Goal: Task Accomplishment & Management: Complete application form

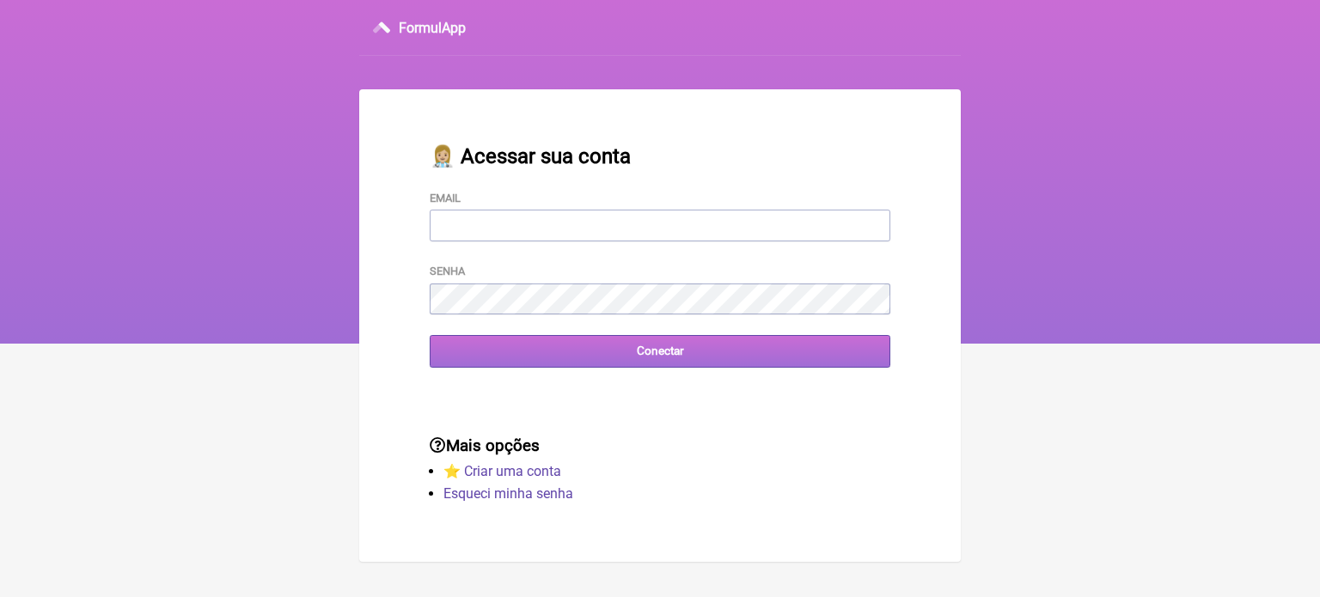
type input "[EMAIL_ADDRESS][DOMAIN_NAME]"
click at [639, 350] on input "Conectar" at bounding box center [660, 351] width 461 height 32
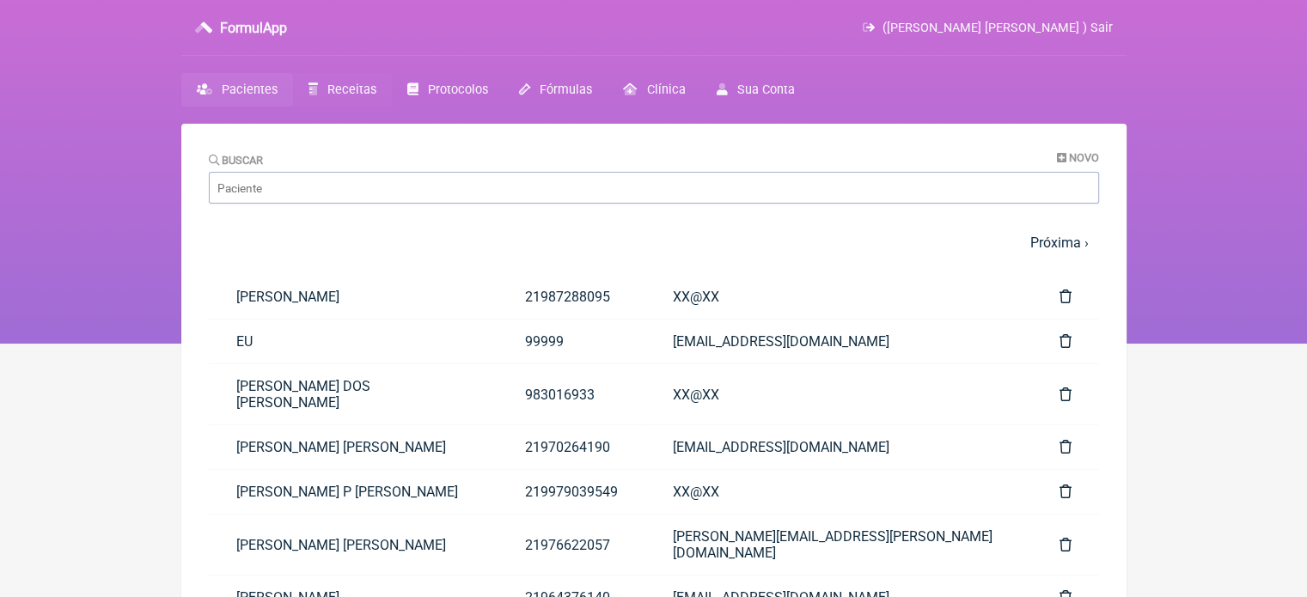
click at [329, 92] on span "Receitas" at bounding box center [351, 90] width 49 height 15
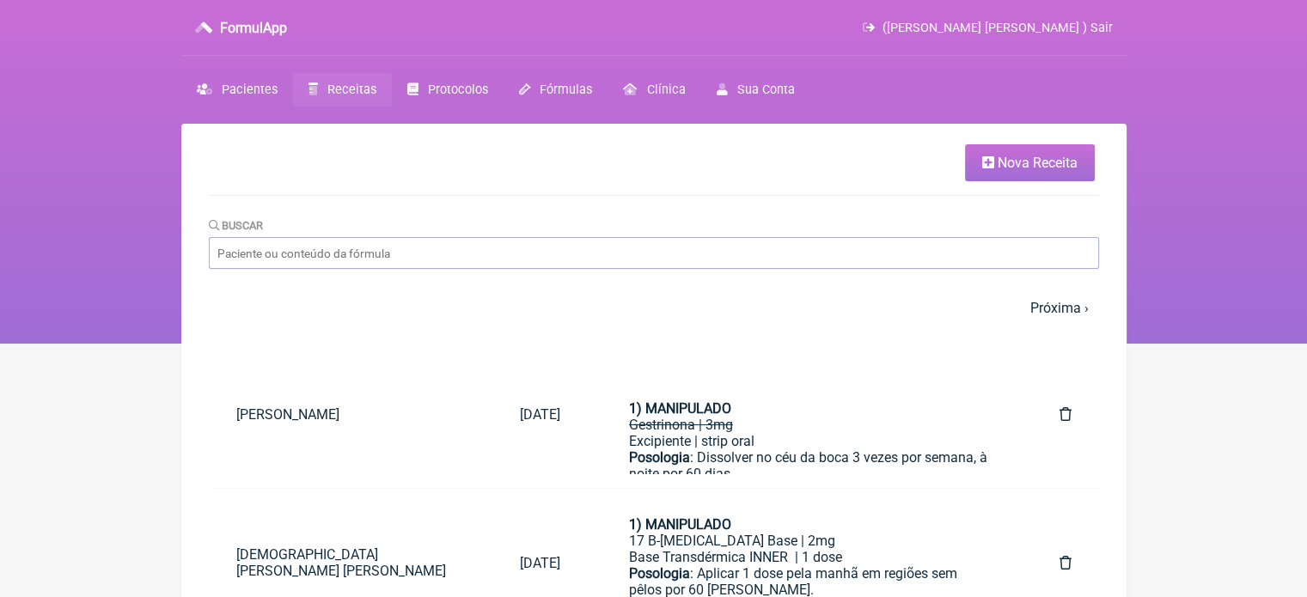
click at [995, 171] on link "Nova Receita" at bounding box center [1030, 162] width 130 height 37
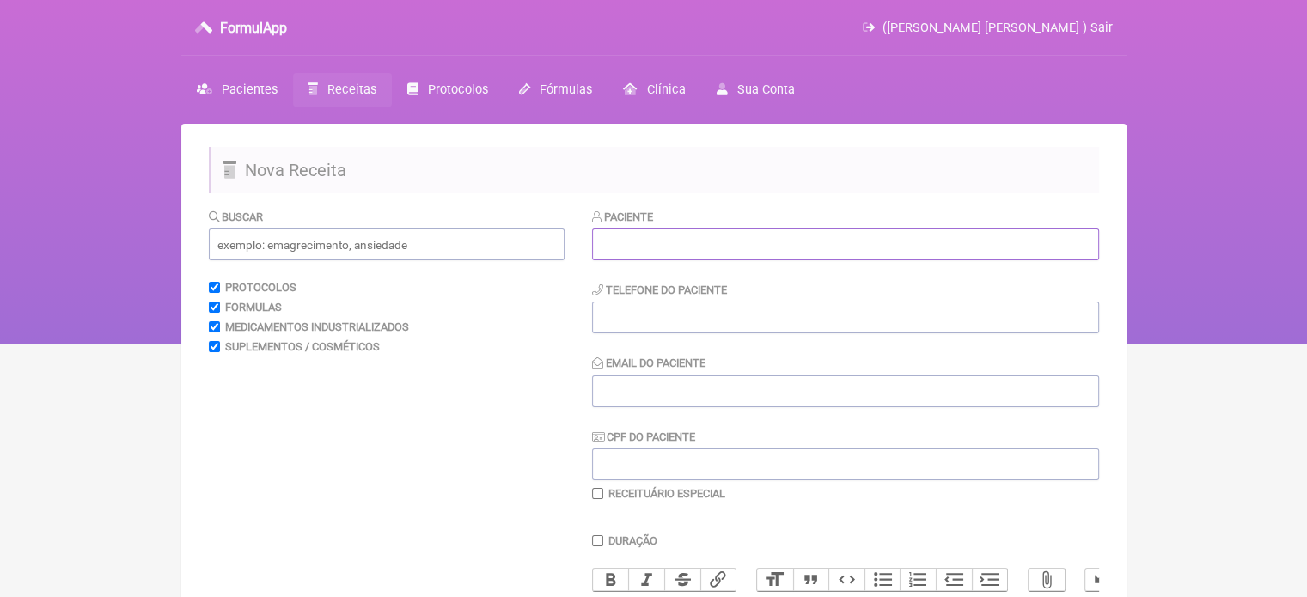
click at [658, 240] on input "text" at bounding box center [845, 245] width 507 height 32
paste input "WALESKA CORREA MELLO"
type input "[PERSON_NAME]"
click at [621, 322] on input "tel" at bounding box center [845, 318] width 507 height 32
type input "21970024555"
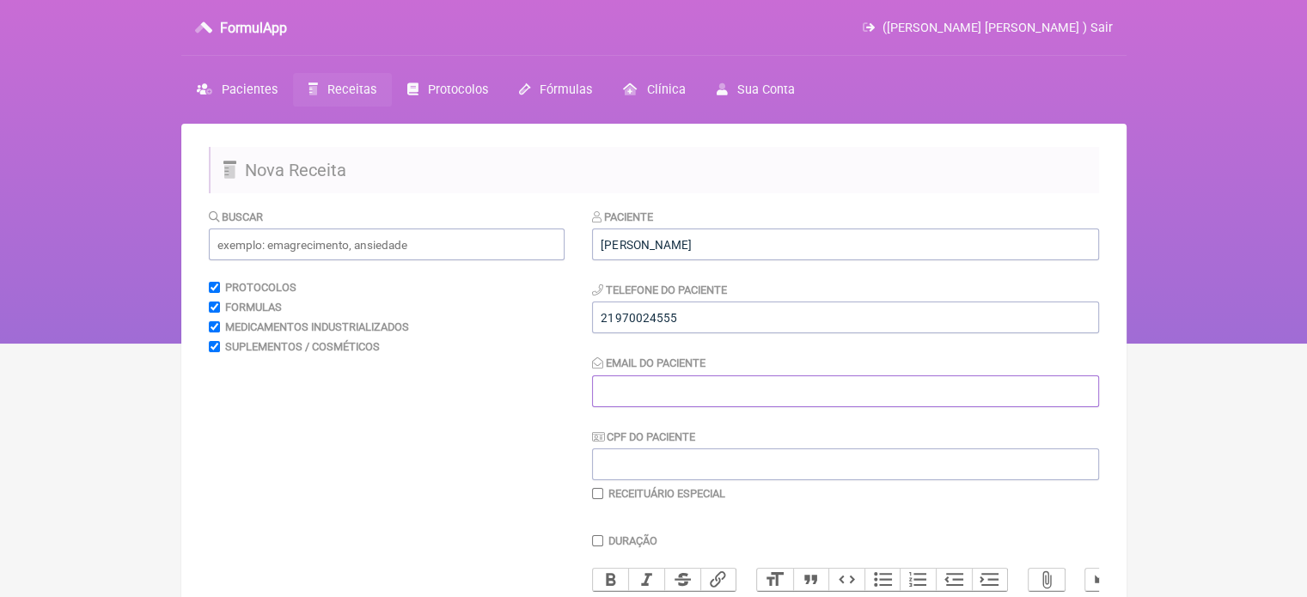
click at [732, 390] on input "Email do Paciente" at bounding box center [845, 392] width 507 height 32
type input "X@X"
click at [404, 243] on input "text" at bounding box center [387, 245] width 356 height 32
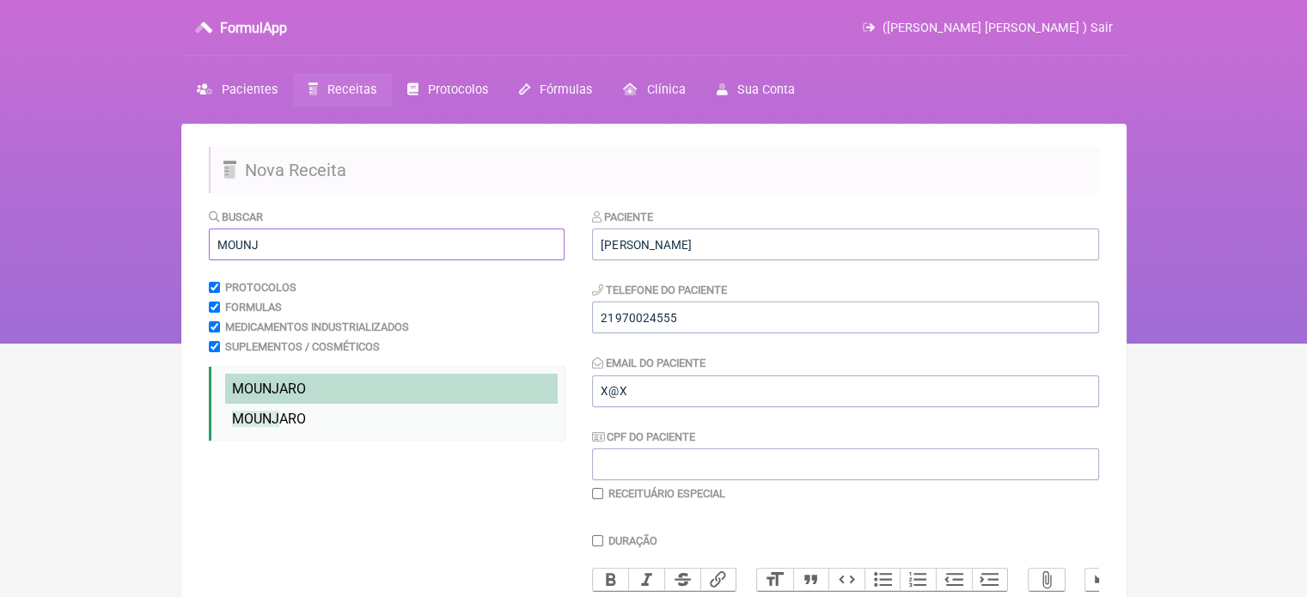
type input "MOUNJ"
click at [326, 384] on li "MOUNJ ARO" at bounding box center [391, 389] width 333 height 30
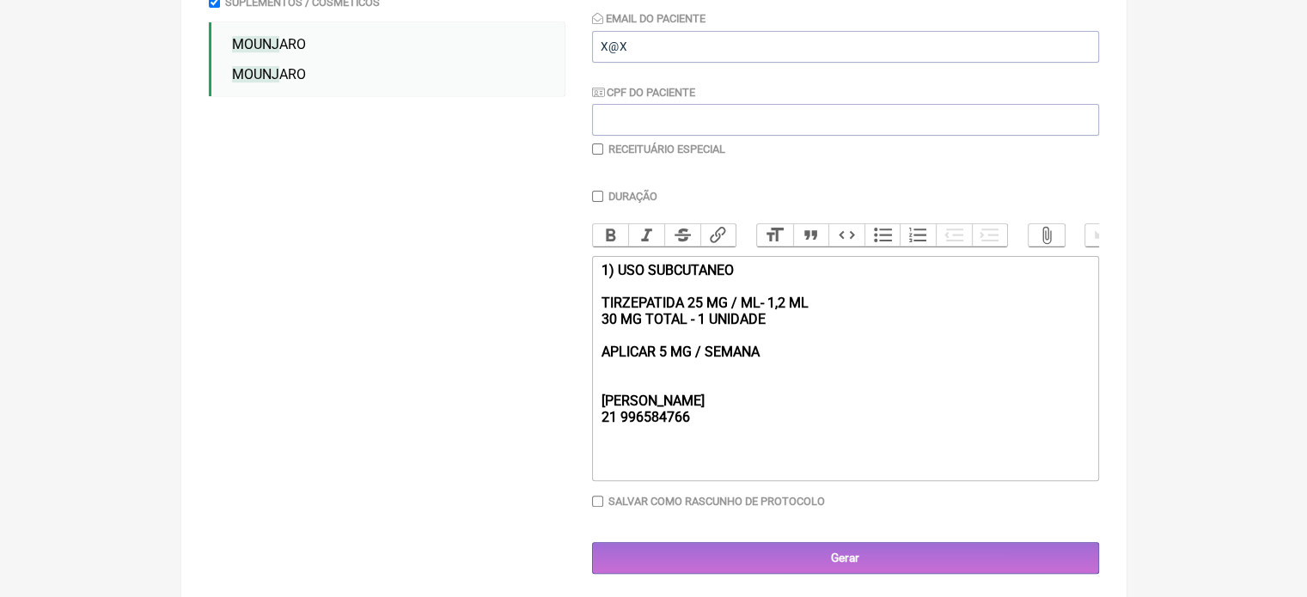
scroll to position [364, 0]
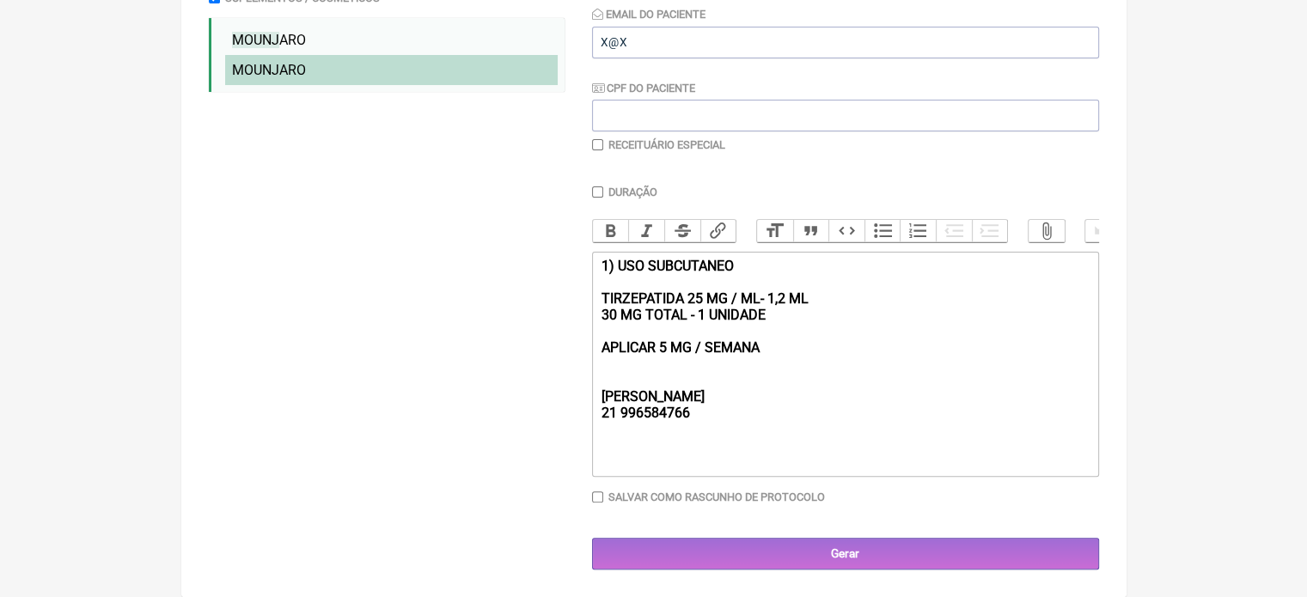
click at [267, 62] on span "MOUNJ" at bounding box center [255, 70] width 47 height 16
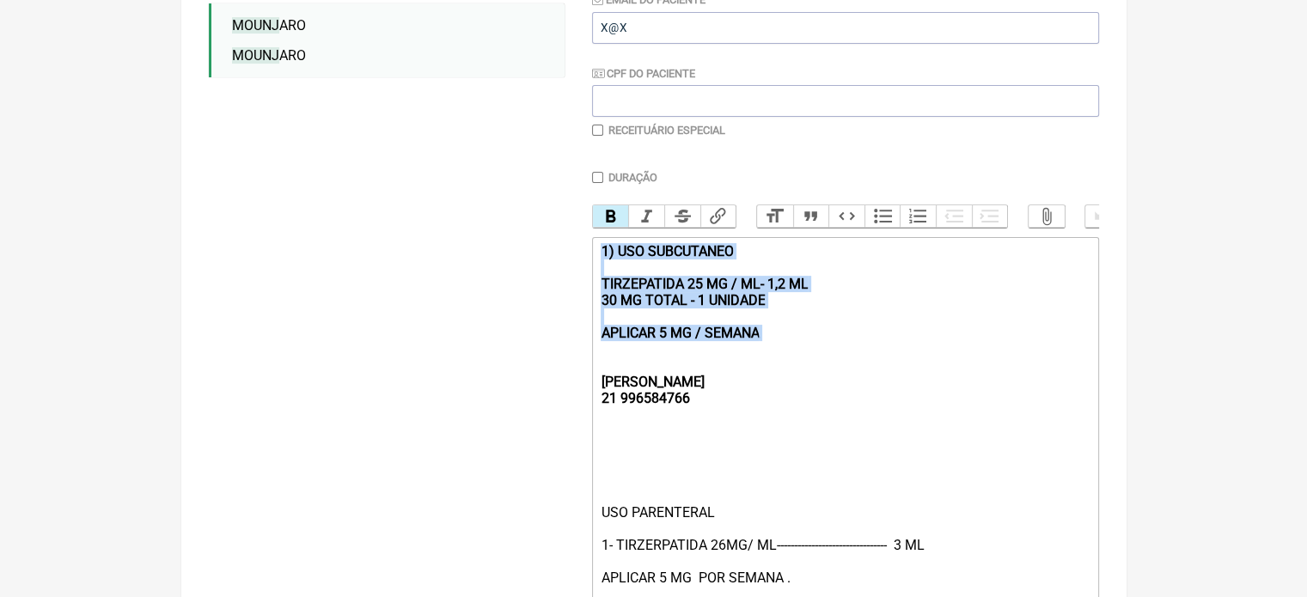
drag, startPoint x: 674, startPoint y: 341, endPoint x: 541, endPoint y: 265, distance: 153.6
click at [541, 265] on form "Buscar MOUNJ Protocolos Formulas Medicamentos Industrializados Suplementos / Co…" at bounding box center [654, 289] width 890 height 890
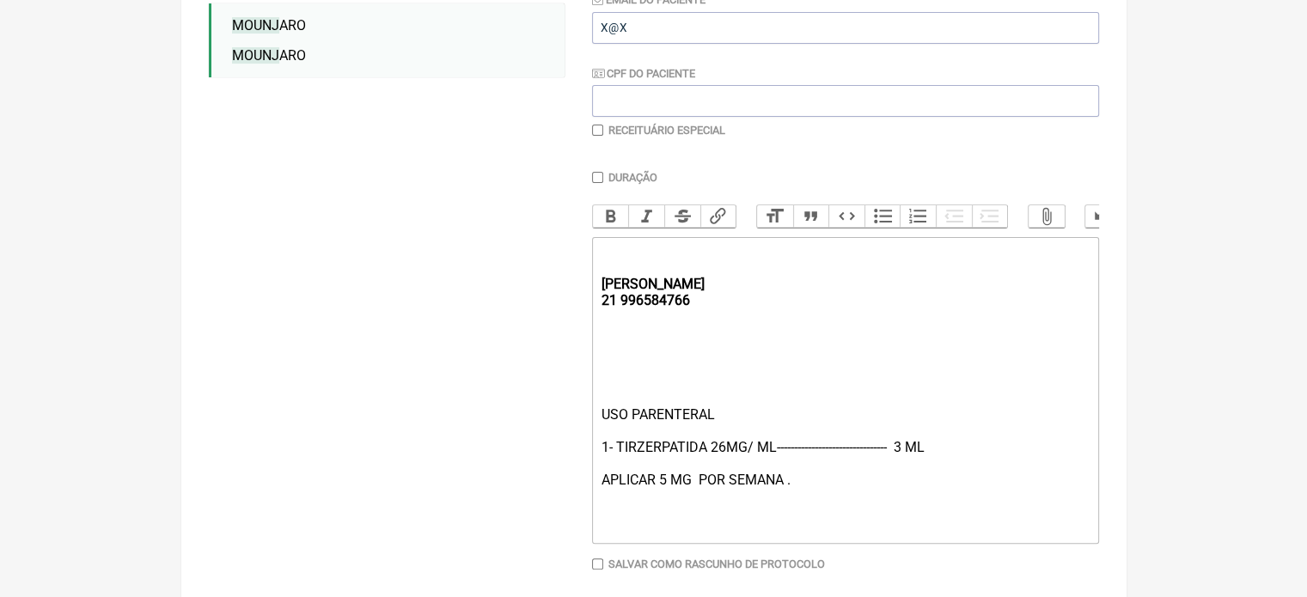
click at [664, 494] on div "USO PARENTERAL 1- TIRZERPATIDA 26MG/ ML-------------------------------- 3 ML AP…" at bounding box center [845, 471] width 488 height 131
click at [662, 494] on div "USO PARENTERAL 1- TIRZERPATIDA 26MG/ ML-------------------------------- 3 ML AP…" at bounding box center [845, 471] width 488 height 131
type trix-editor "<div><strong><br><br>[PERSON_NAME];<br>21 996584766</strong></div><div><br><br>…"
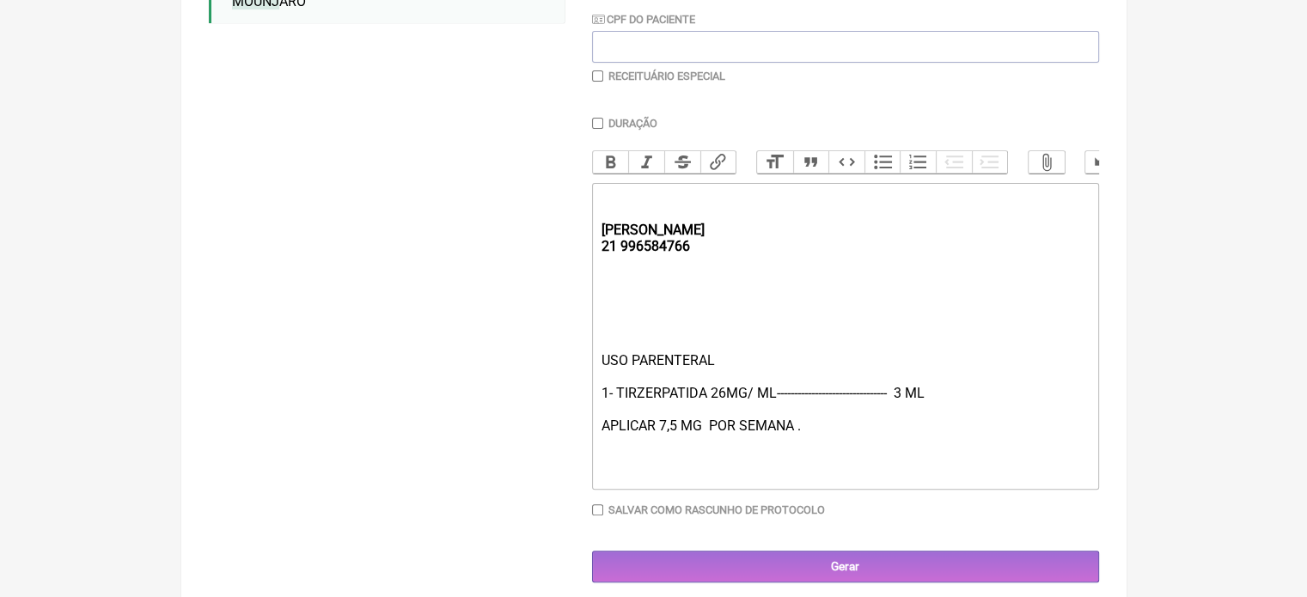
scroll to position [446, 0]
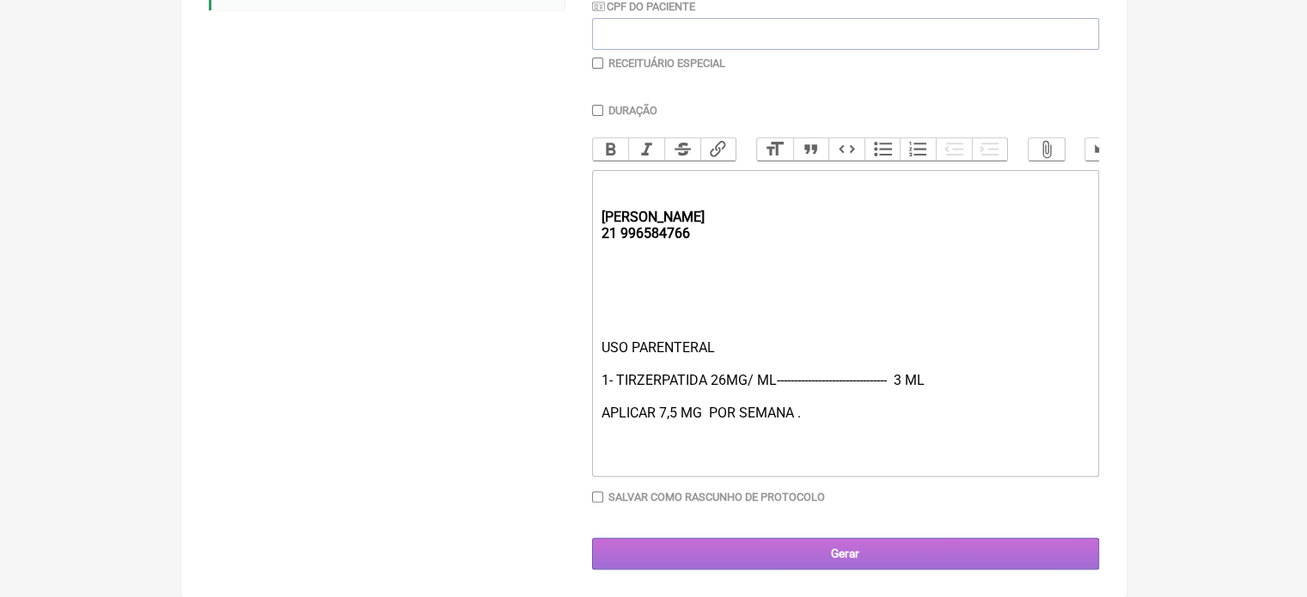
click at [828, 553] on input "Gerar" at bounding box center [845, 554] width 507 height 32
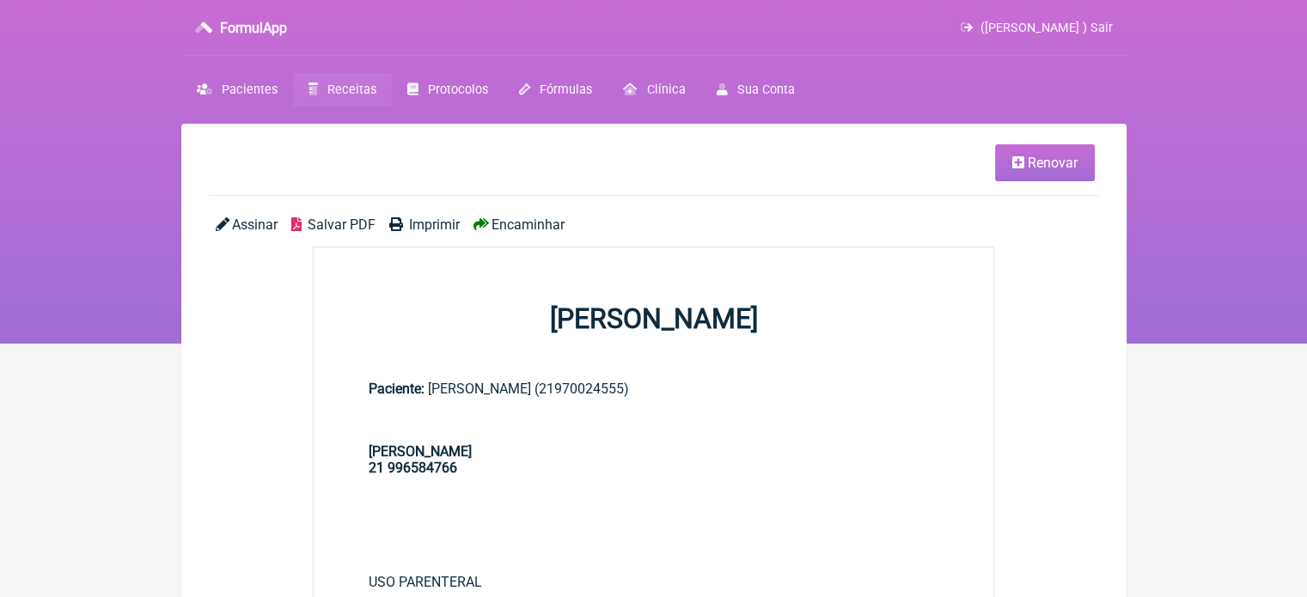
click at [420, 223] on span "Imprimir" at bounding box center [434, 225] width 51 height 16
click at [1052, 164] on span "Renovar" at bounding box center [1053, 163] width 50 height 16
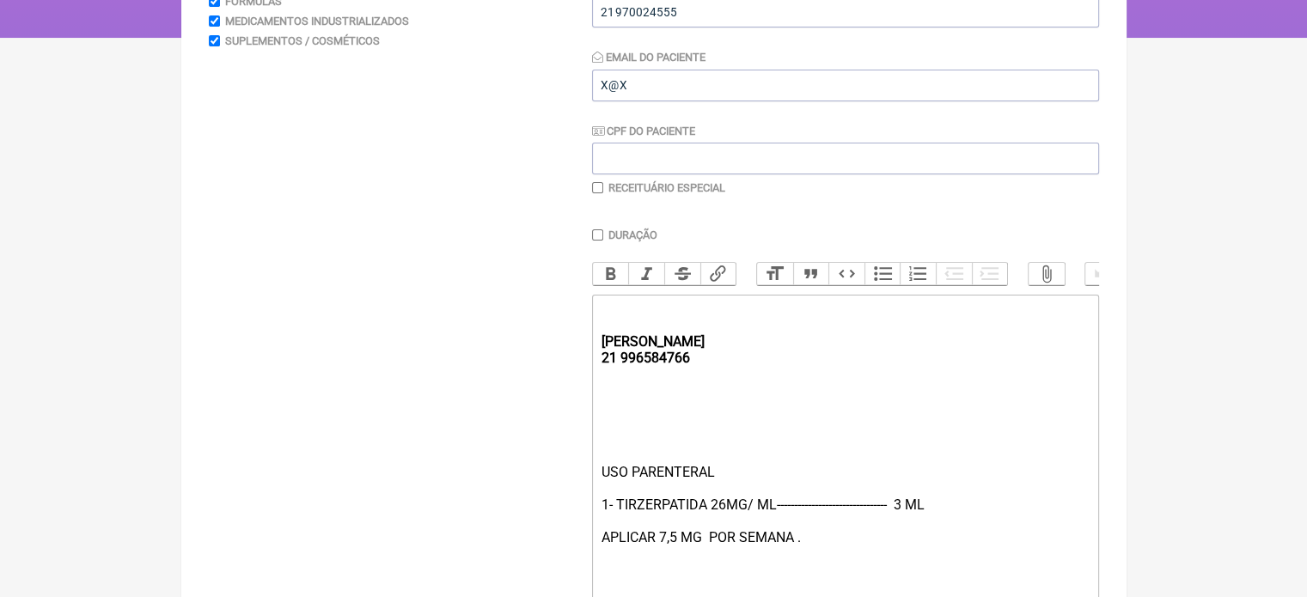
scroll to position [344, 0]
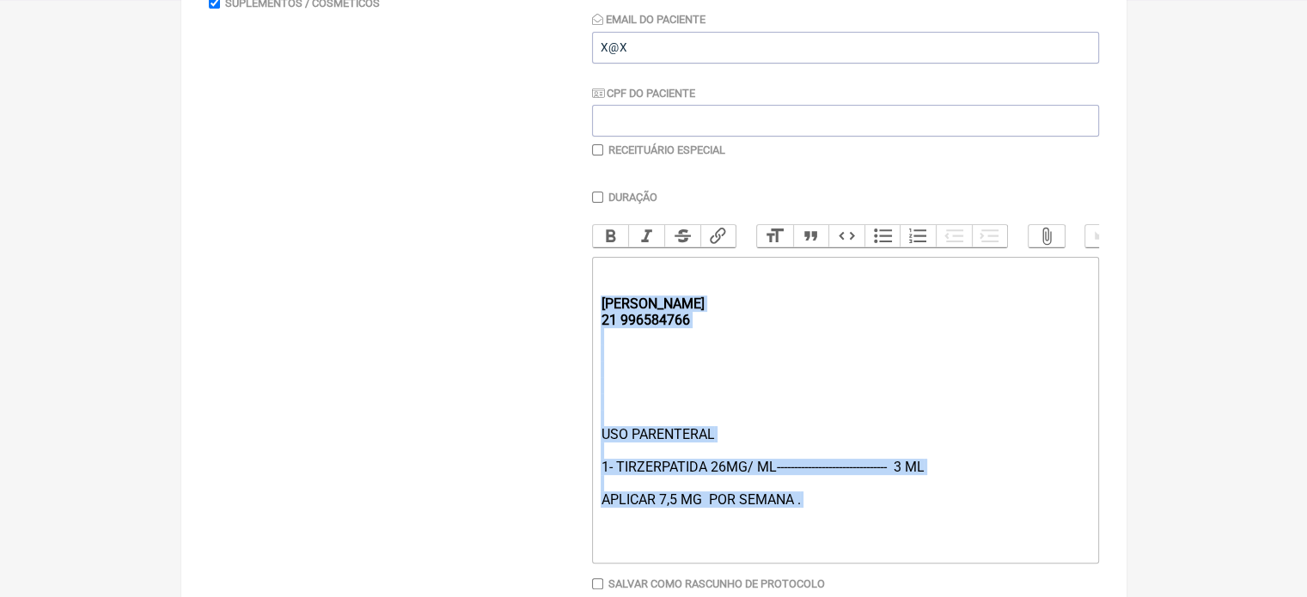
drag, startPoint x: 835, startPoint y: 525, endPoint x: 571, endPoint y: 312, distance: 339.8
click at [571, 312] on form "Buscar Protocolos Formulas Medicamentos Industrializados Suplementos / Cosmétic…" at bounding box center [654, 260] width 890 height 792
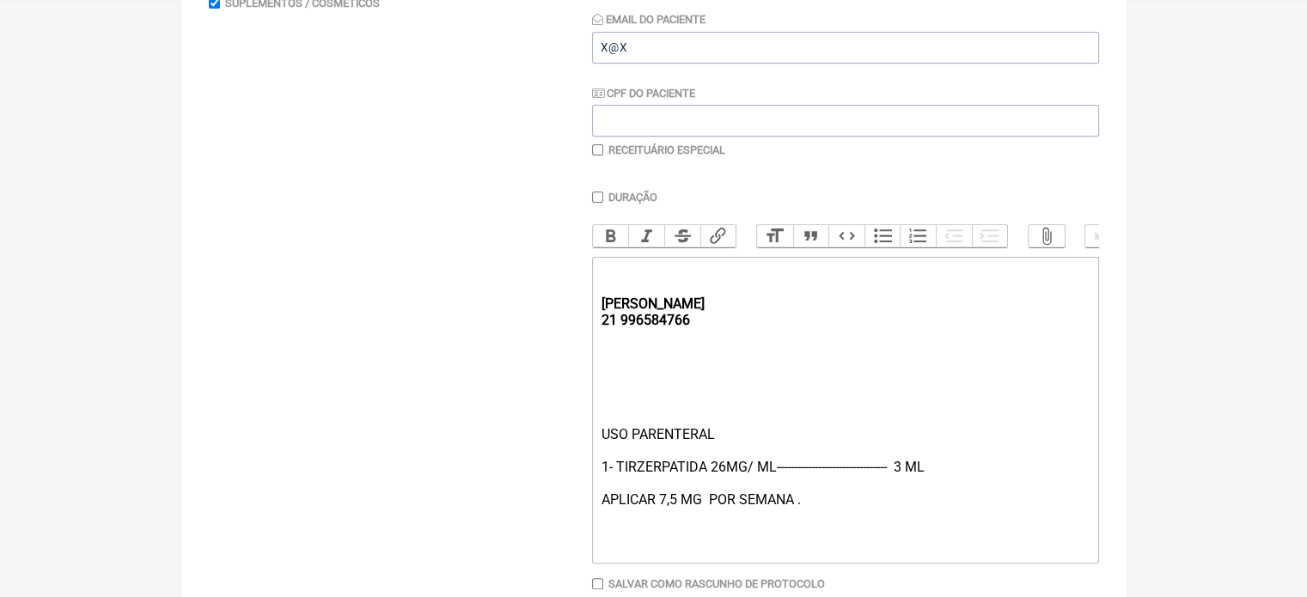
type trix-editor "<div><strong><br><br></strong><br><br><br></div>"
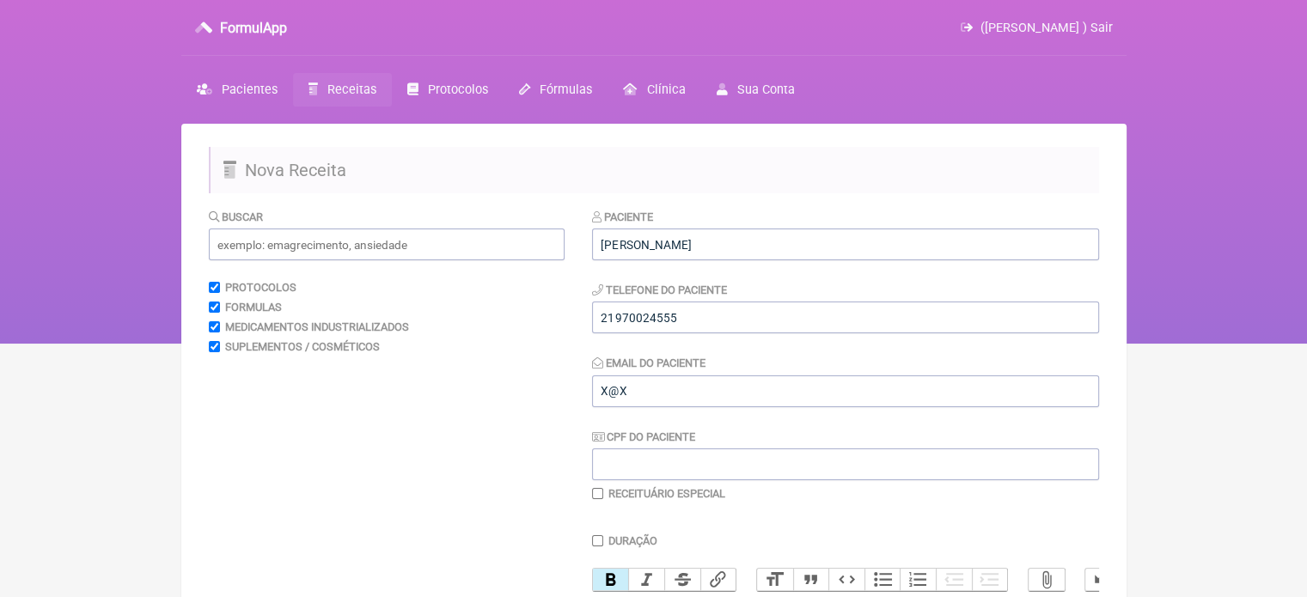
scroll to position [0, 0]
click at [293, 247] on input "text" at bounding box center [387, 245] width 356 height 32
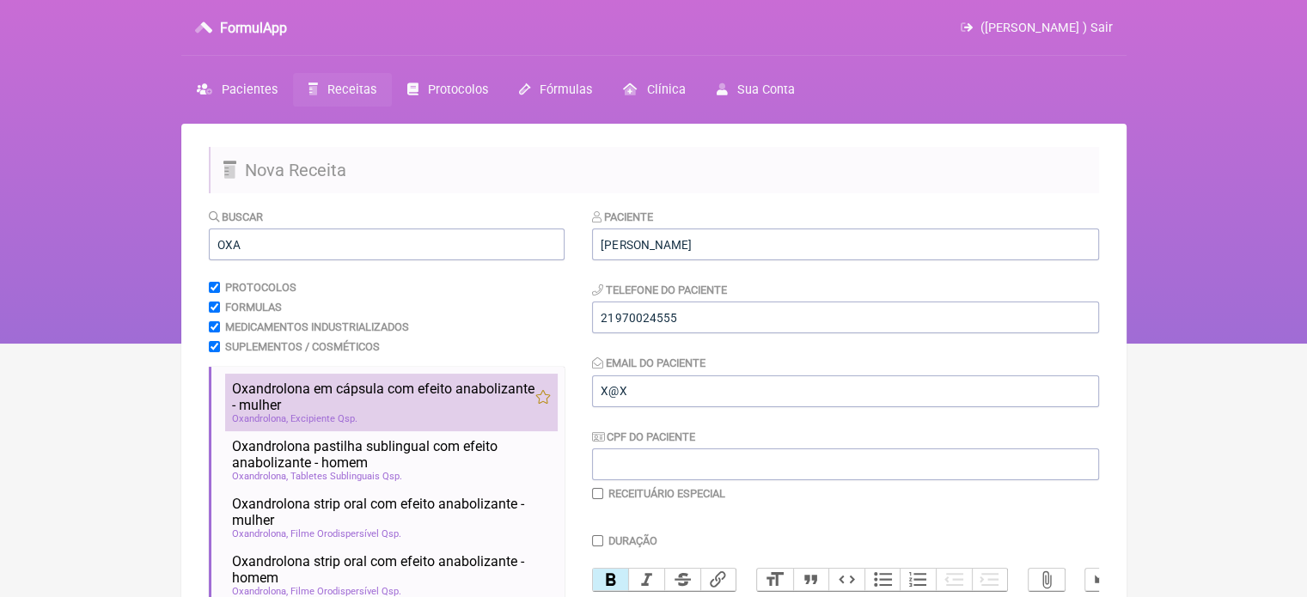
click at [304, 395] on span "Oxandrolona em cápsula com efeito anabolizante - mulher" at bounding box center [383, 397] width 303 height 33
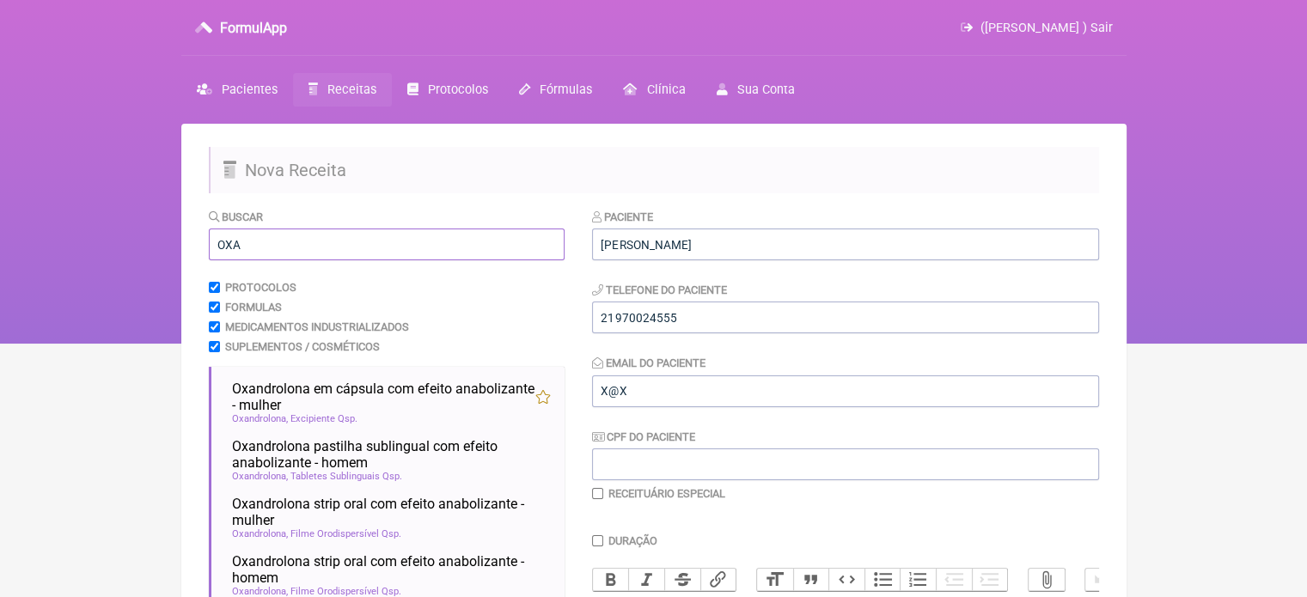
drag, startPoint x: 241, startPoint y: 243, endPoint x: 124, endPoint y: 242, distance: 116.9
click at [131, 243] on div "FormulApp ([PERSON_NAME] ) Sair [GEOGRAPHIC_DATA] Receitas Protocolos Fórmulas …" at bounding box center [653, 172] width 1307 height 344
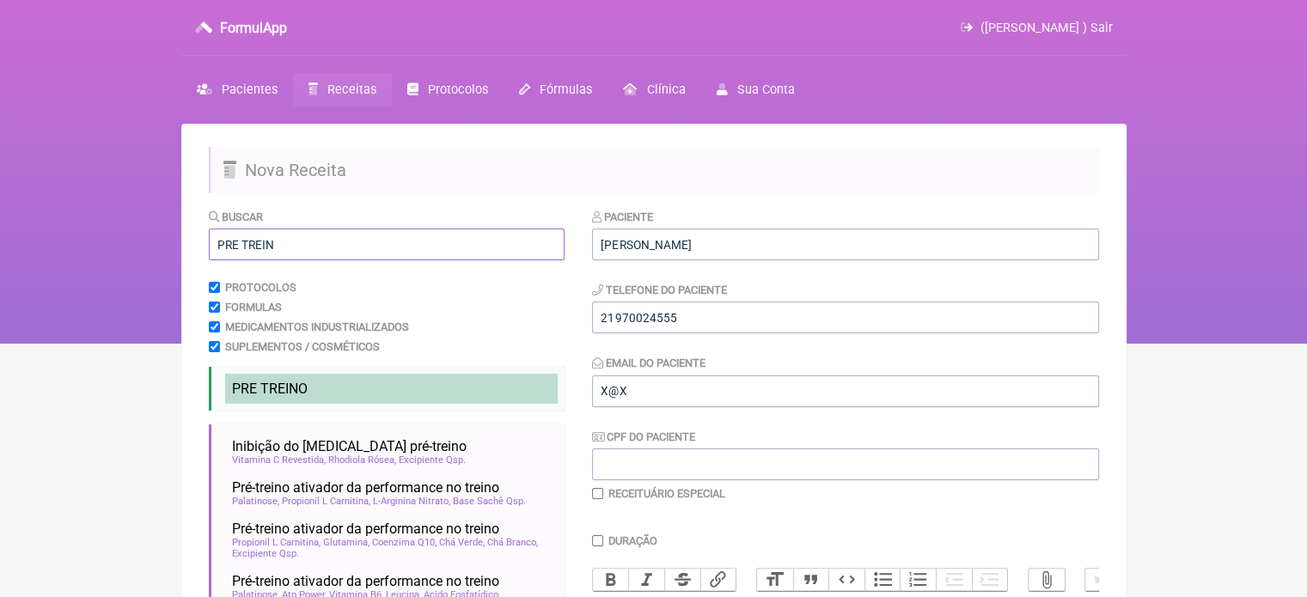
type input "PRE TREIN"
click at [277, 386] on span "PRE TREIN" at bounding box center [265, 389] width 66 height 16
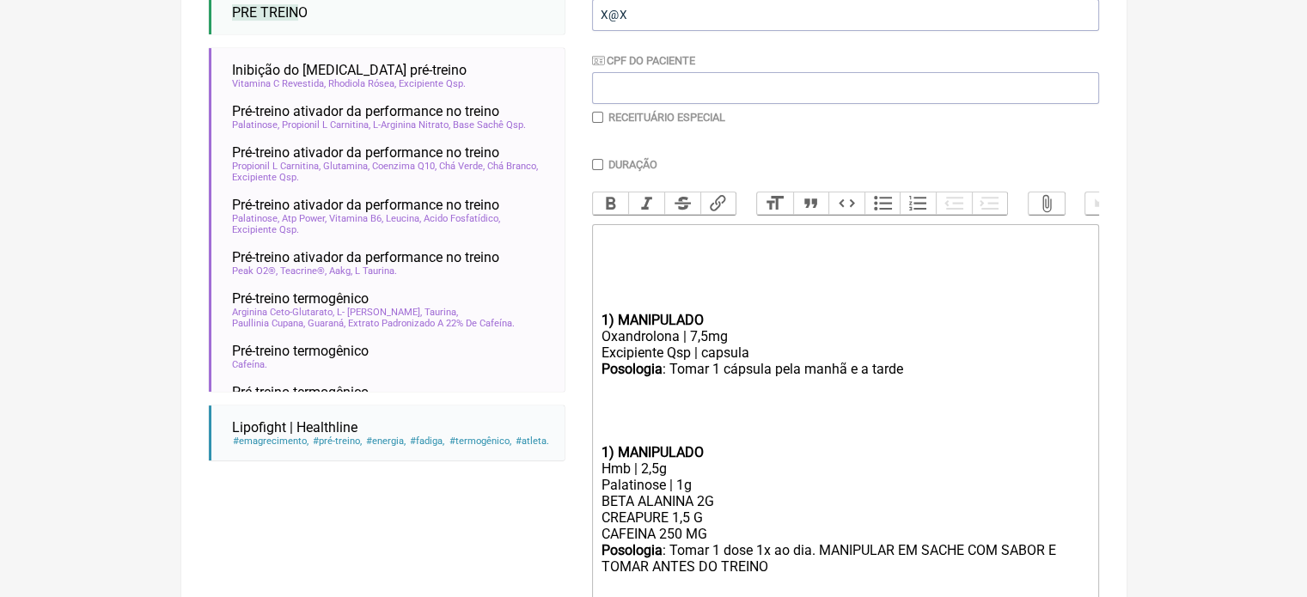
scroll to position [426, 0]
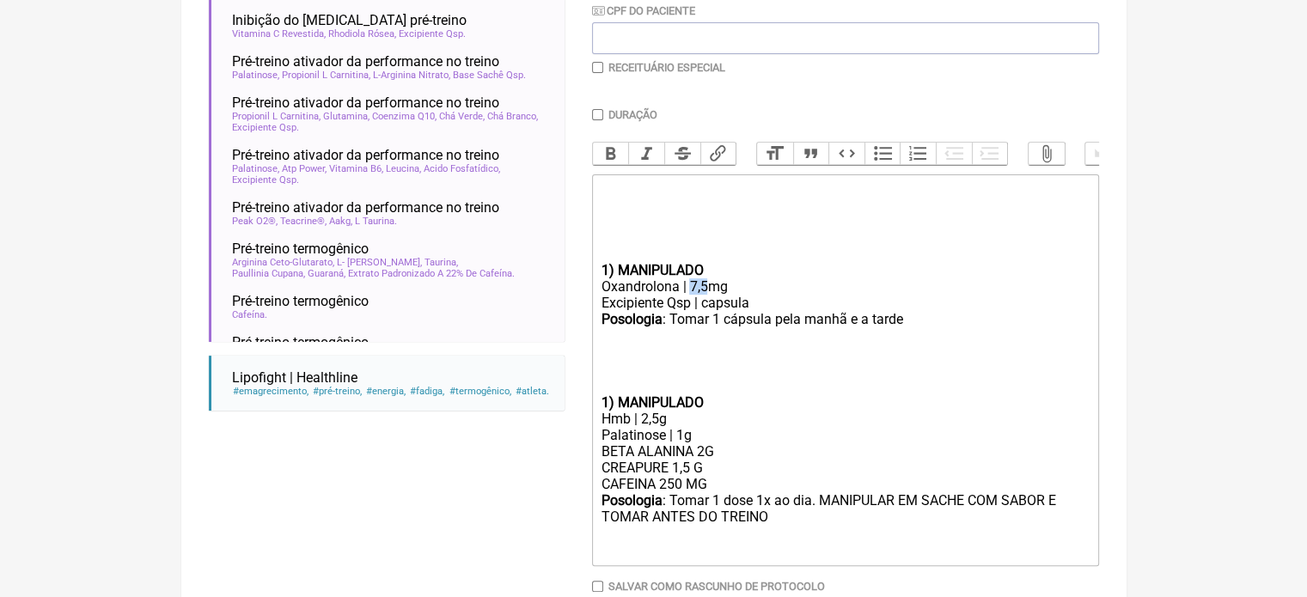
drag, startPoint x: 705, startPoint y: 303, endPoint x: 690, endPoint y: 303, distance: 14.6
click at [690, 295] on div "Oxandrolona | 7,5mg" at bounding box center [845, 286] width 488 height 16
drag, startPoint x: 904, startPoint y: 335, endPoint x: 869, endPoint y: 339, distance: 35.4
click at [869, 339] on div "Posologia : Tomar 1 cápsula pela manhã e a tarde ㅤ" at bounding box center [845, 328] width 488 height 34
type trix-editor "<div><strong><br><br></strong><br><br><br></div><div><strong>1) MANIPULADO</str…"
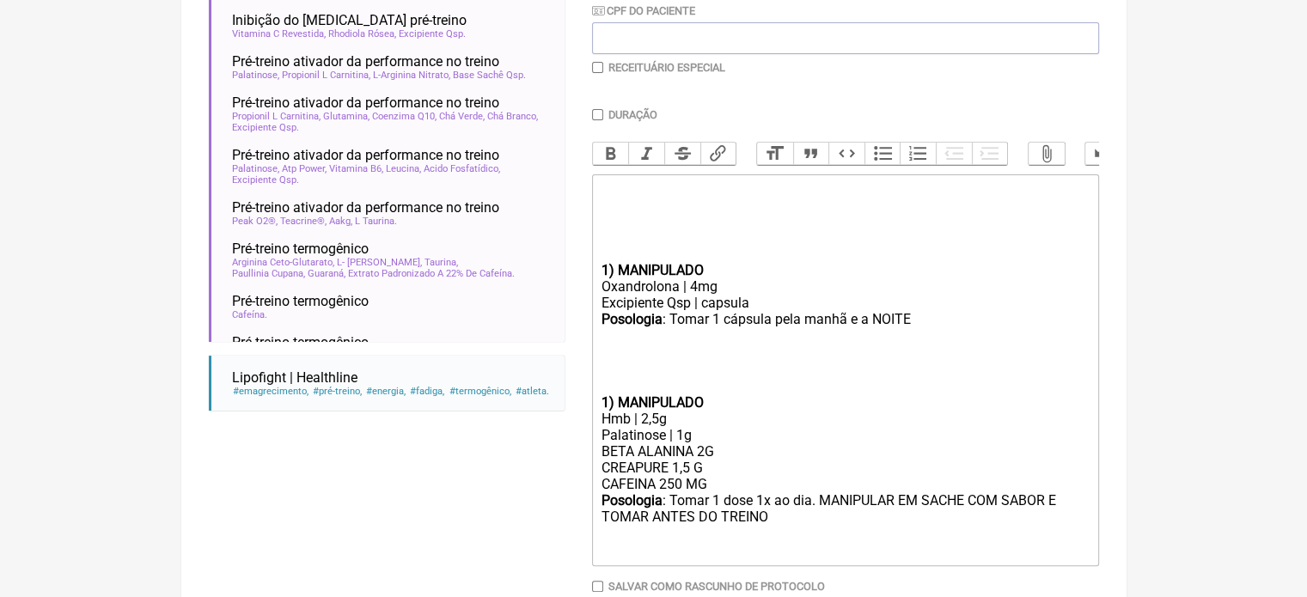
click at [600, 69] on input "checkbox" at bounding box center [597, 67] width 11 height 11
checkbox input "true"
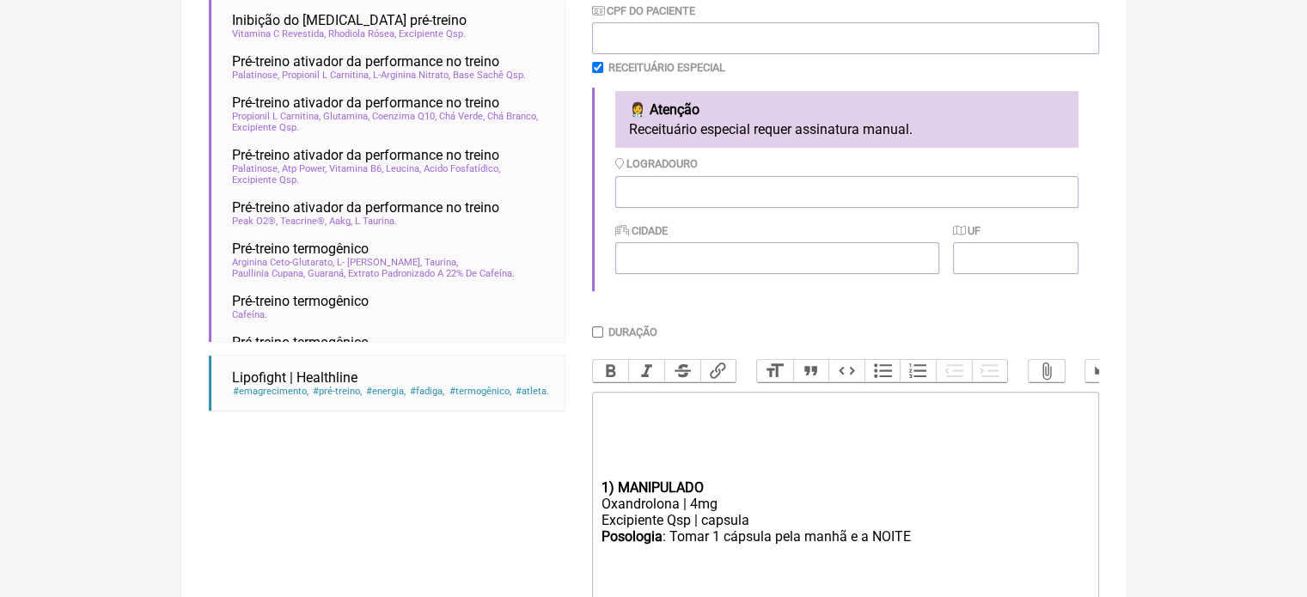
click at [596, 335] on input "Duração" at bounding box center [597, 332] width 11 height 11
checkbox input "true"
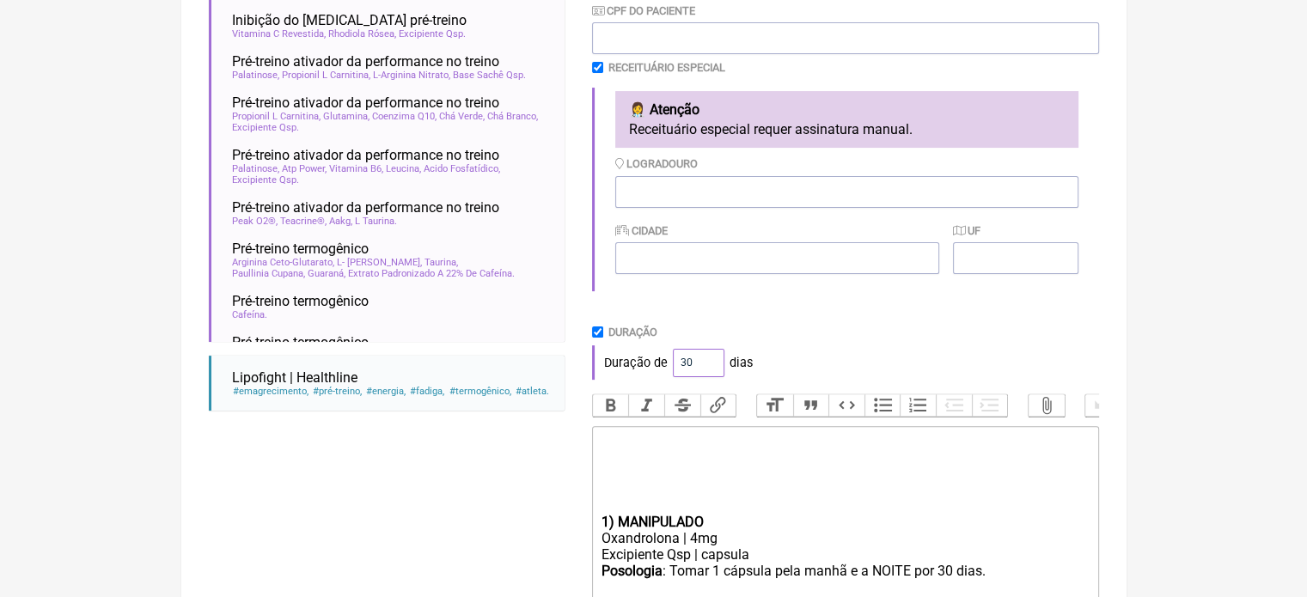
drag, startPoint x: 690, startPoint y: 366, endPoint x: 663, endPoint y: 365, distance: 27.5
click at [663, 365] on div "Duração de 30 dias" at bounding box center [845, 362] width 507 height 34
type input "60"
click at [984, 329] on div "Paciente WALESKA CORREA MELLO Telefone do Paciente 21970024555 Email do Pacient…" at bounding box center [845, 345] width 507 height 1127
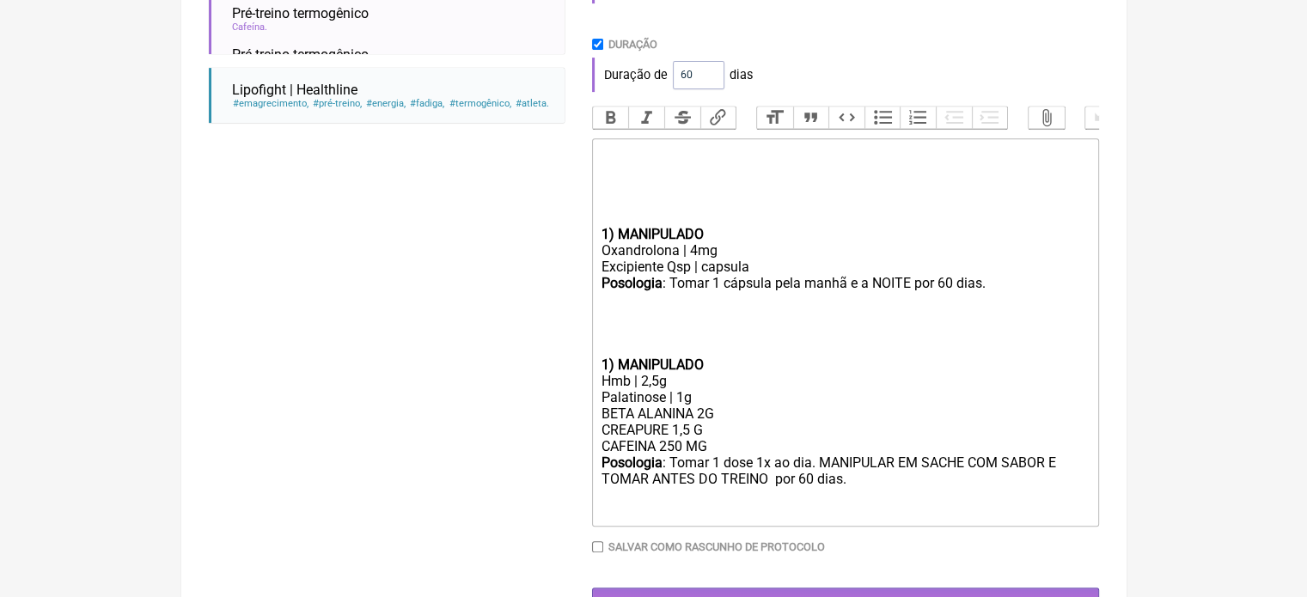
scroll to position [770, 0]
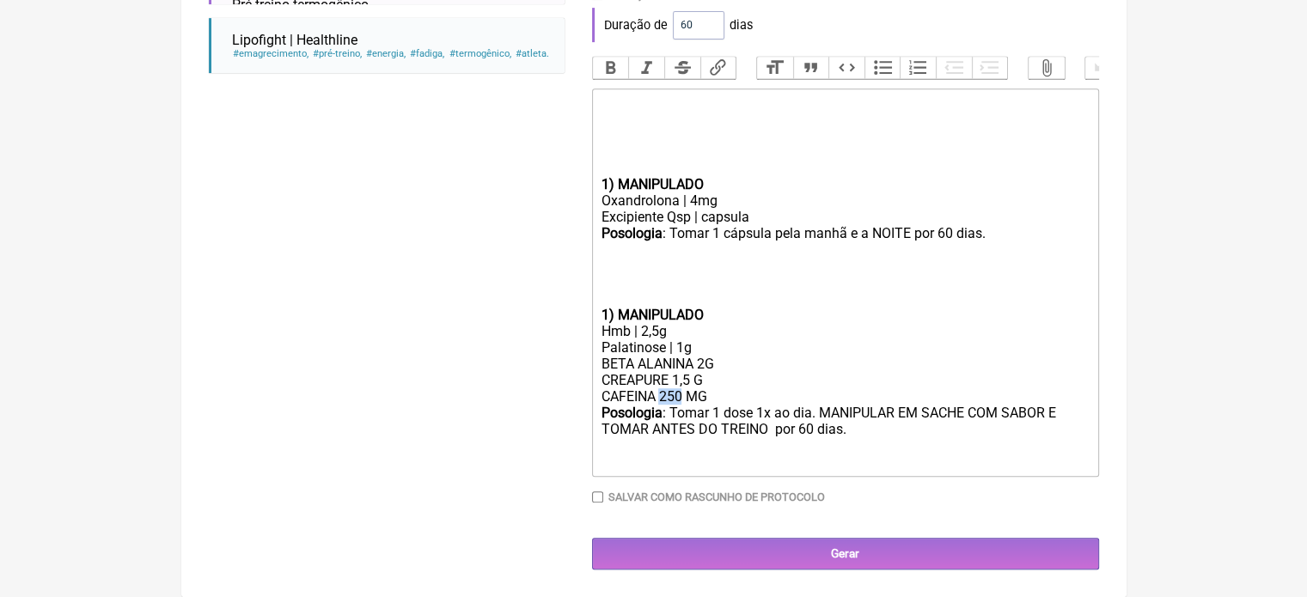
drag, startPoint x: 682, startPoint y: 408, endPoint x: 661, endPoint y: 408, distance: 21.5
click at [661, 405] on div "BETA ALANINA 2G CREAPURE 1,5 G CAFEINA 250 MG" at bounding box center [845, 380] width 488 height 49
type trix-editor "<div><strong><br><br></strong><br><br><br></div><div><strong>1) MANIPULADO</str…"
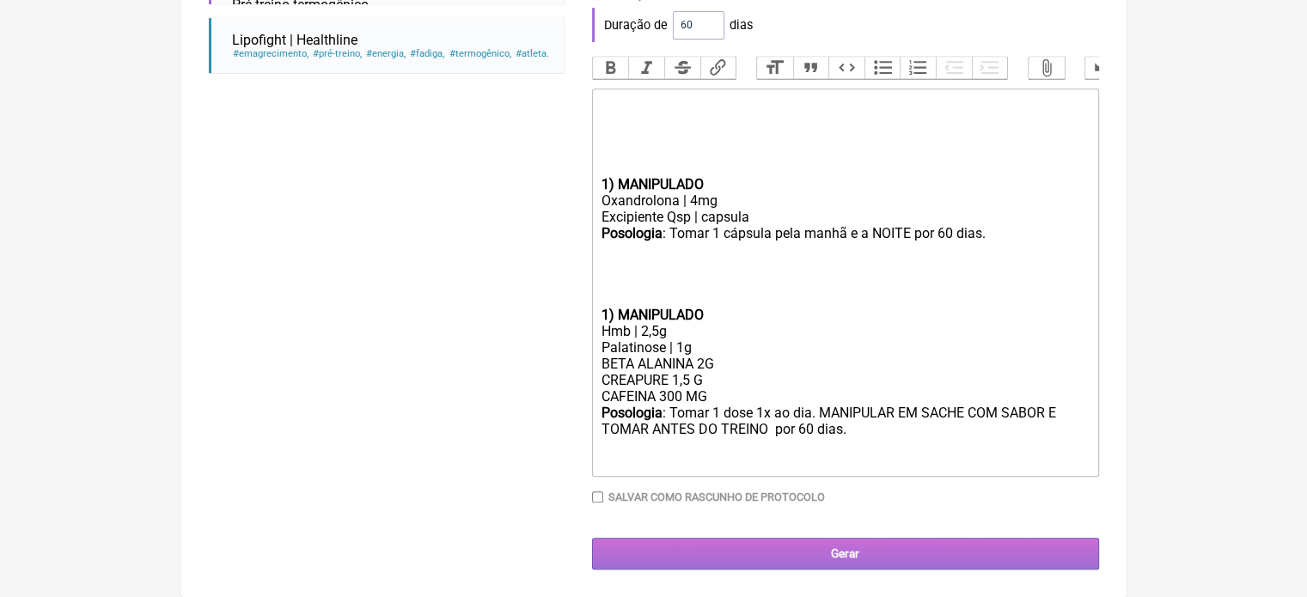
click at [781, 559] on input "Gerar" at bounding box center [845, 554] width 507 height 32
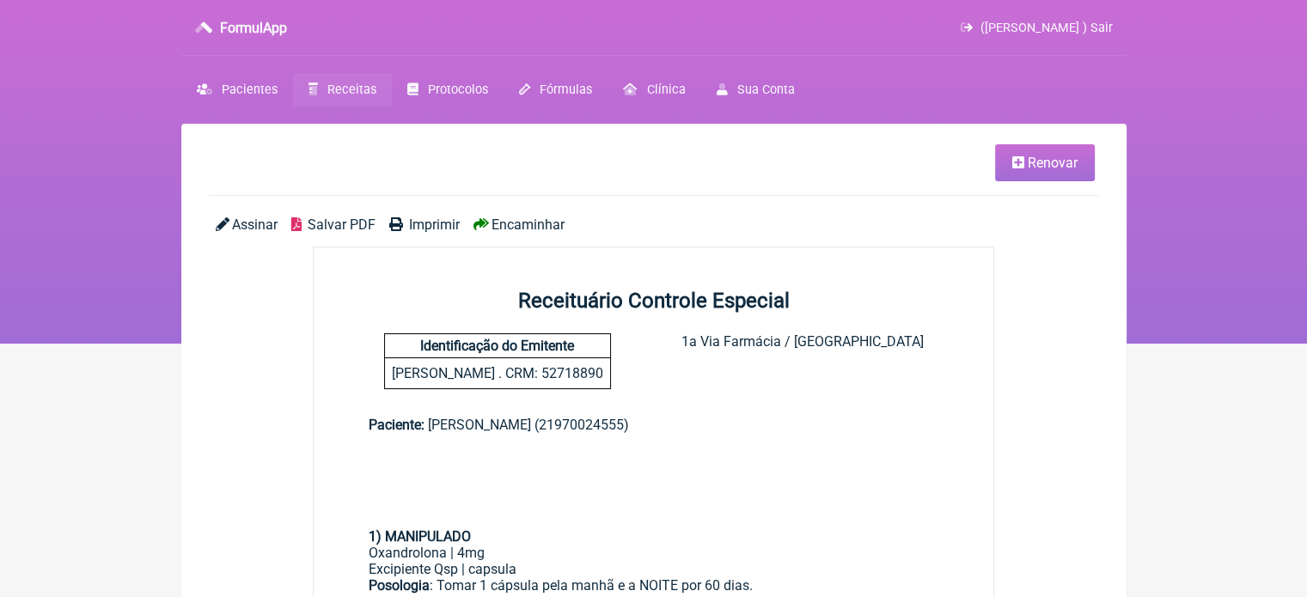
click at [437, 226] on span "Imprimir" at bounding box center [434, 225] width 51 height 16
click at [1050, 160] on span "Renovar" at bounding box center [1053, 163] width 50 height 16
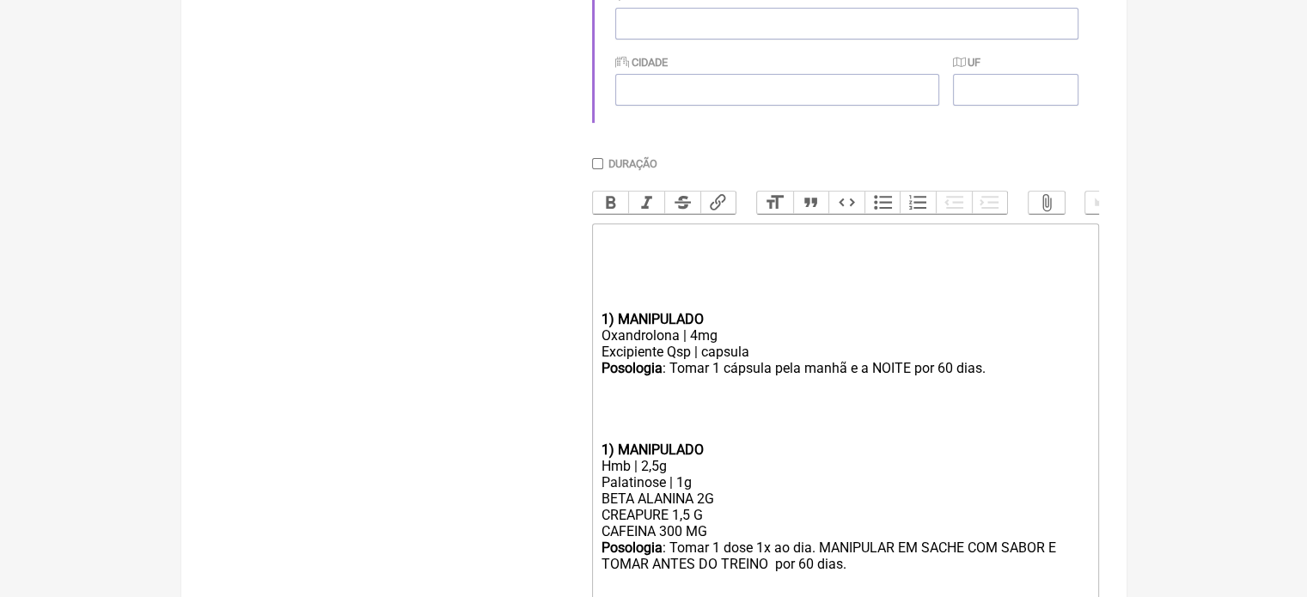
scroll to position [688, 0]
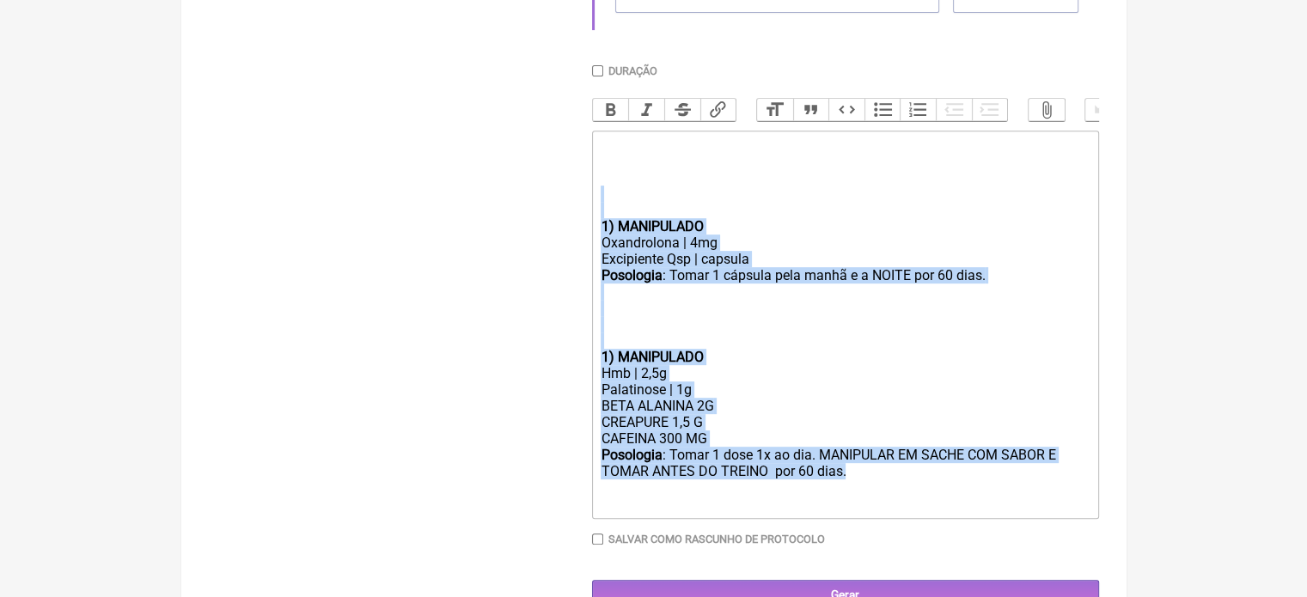
drag, startPoint x: 875, startPoint y: 497, endPoint x: 565, endPoint y: 221, distance: 414.5
click at [565, 221] on form "Buscar Protocolos Formulas Medicamentos Industrializados Suplementos / Cosmétic…" at bounding box center [654, 65] width 890 height 1091
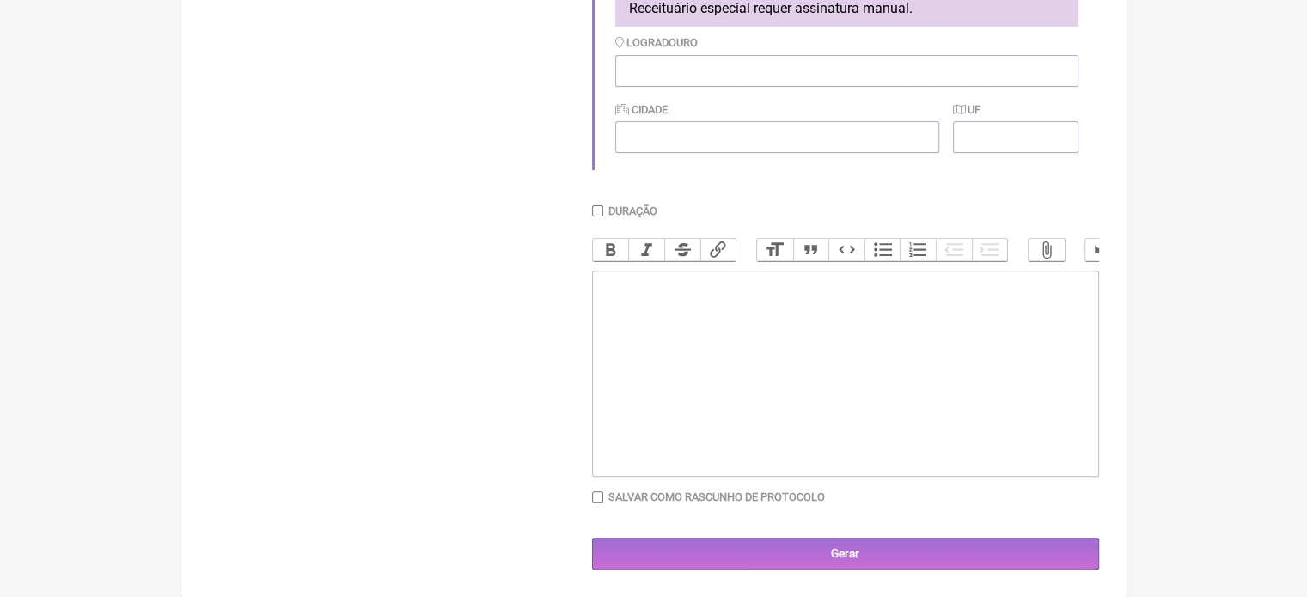
type trix-editor "<div><strong><br><br></strong><br><br><br><br><br></div>"
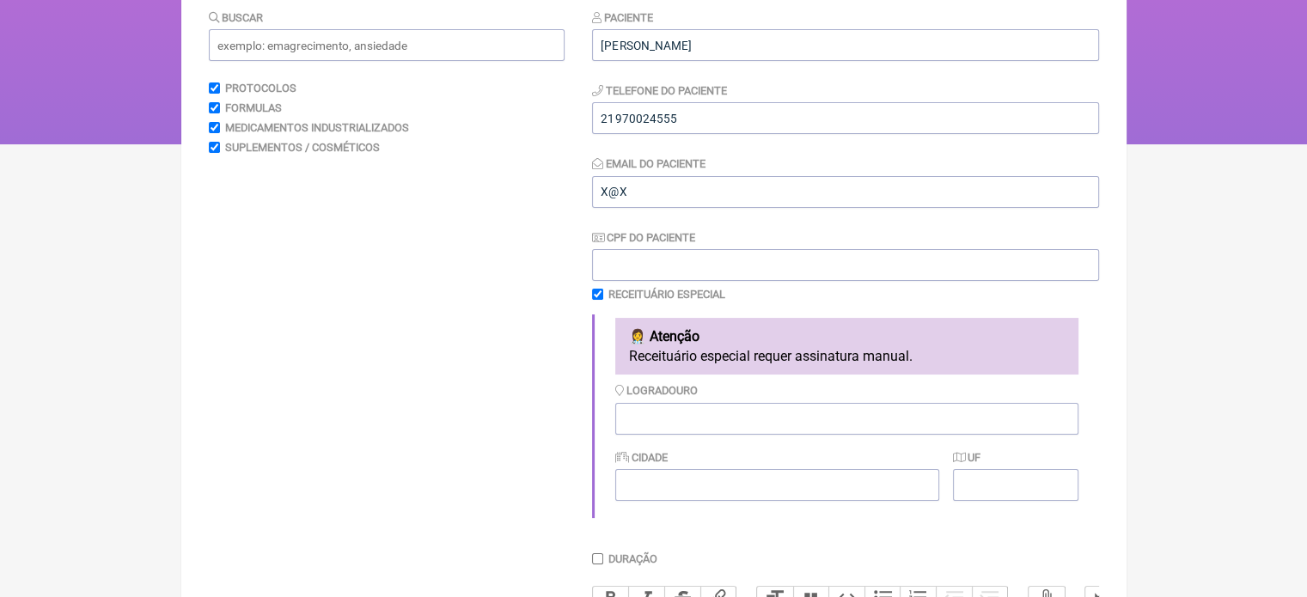
scroll to position [46, 0]
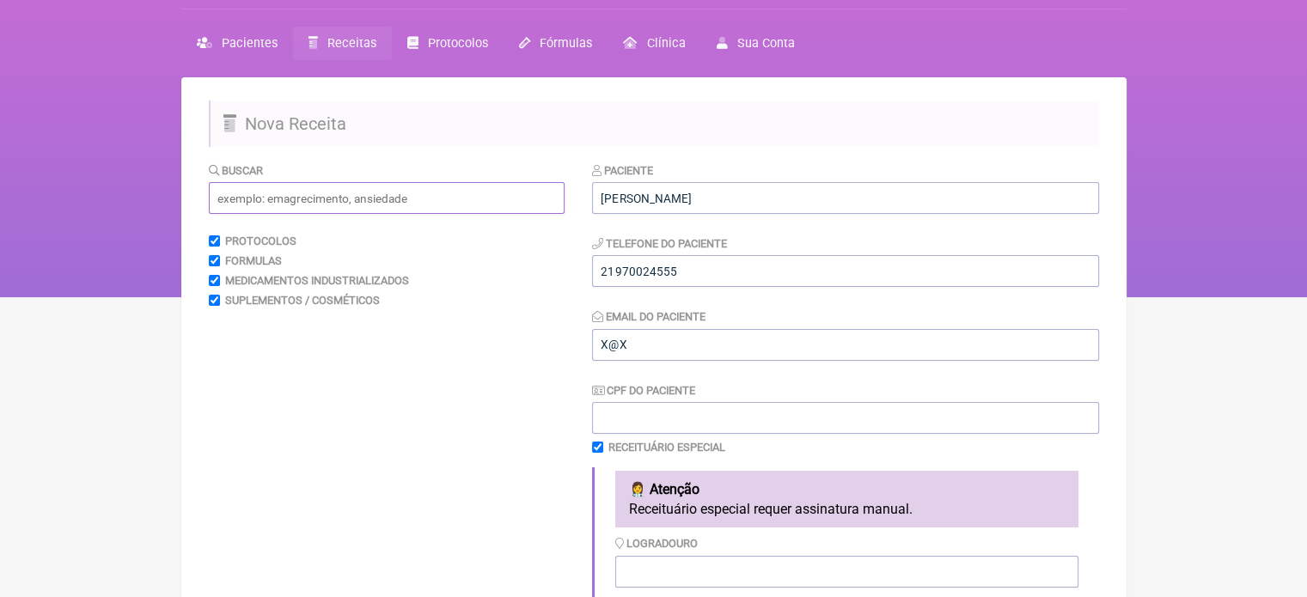
click at [261, 193] on input "text" at bounding box center [387, 198] width 356 height 32
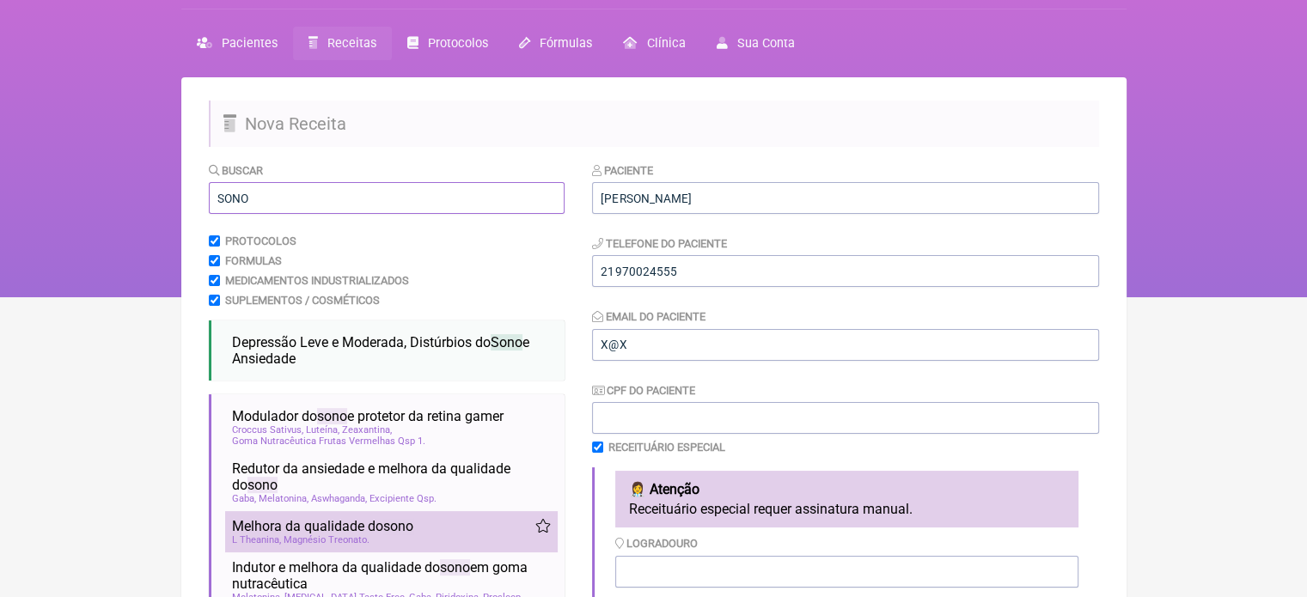
type input "SONO"
click at [309, 539] on span "Magnésio Treonato" at bounding box center [327, 540] width 86 height 11
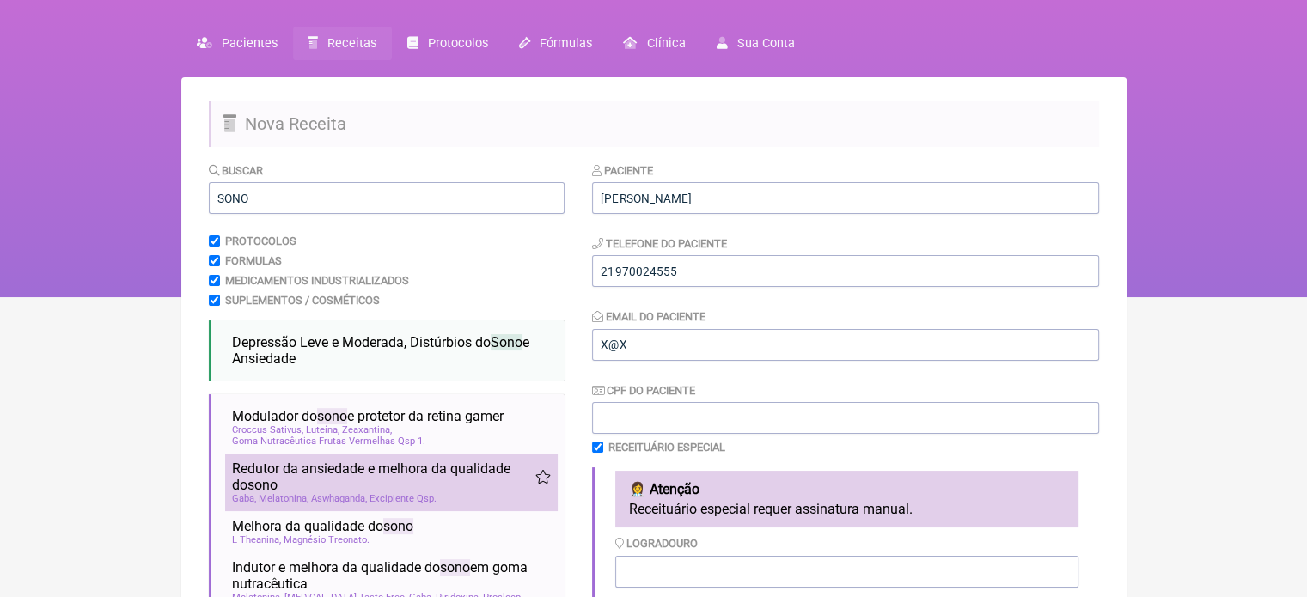
click at [320, 500] on span "Aswhaganda" at bounding box center [339, 498] width 56 height 11
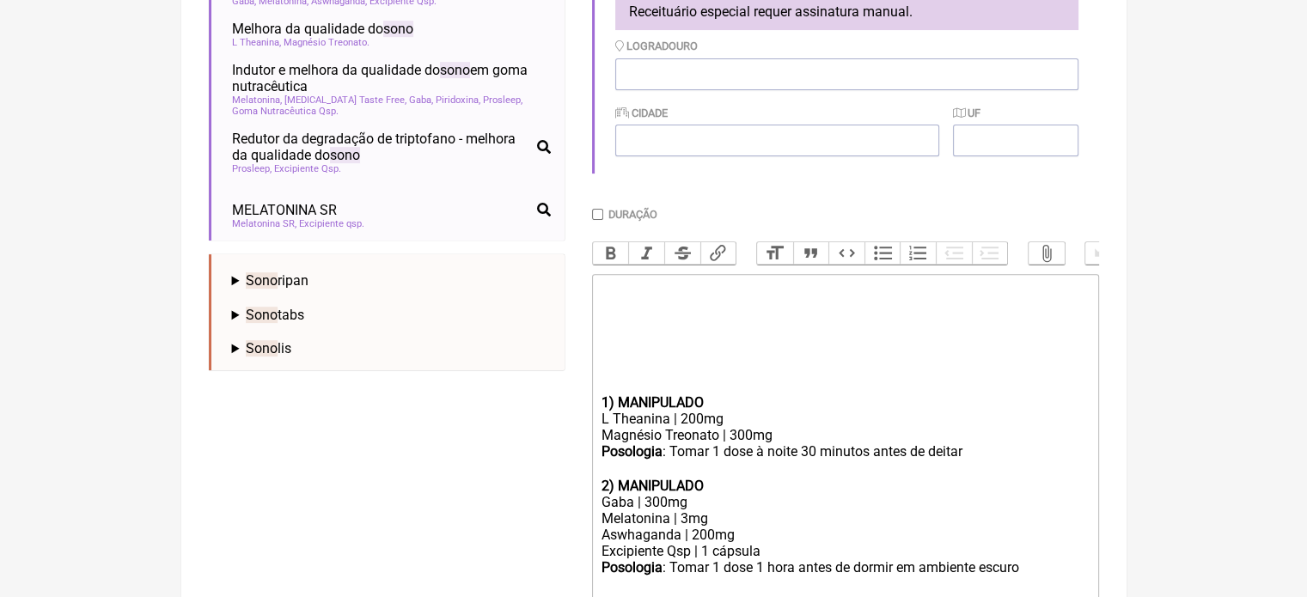
scroll to position [648, 0]
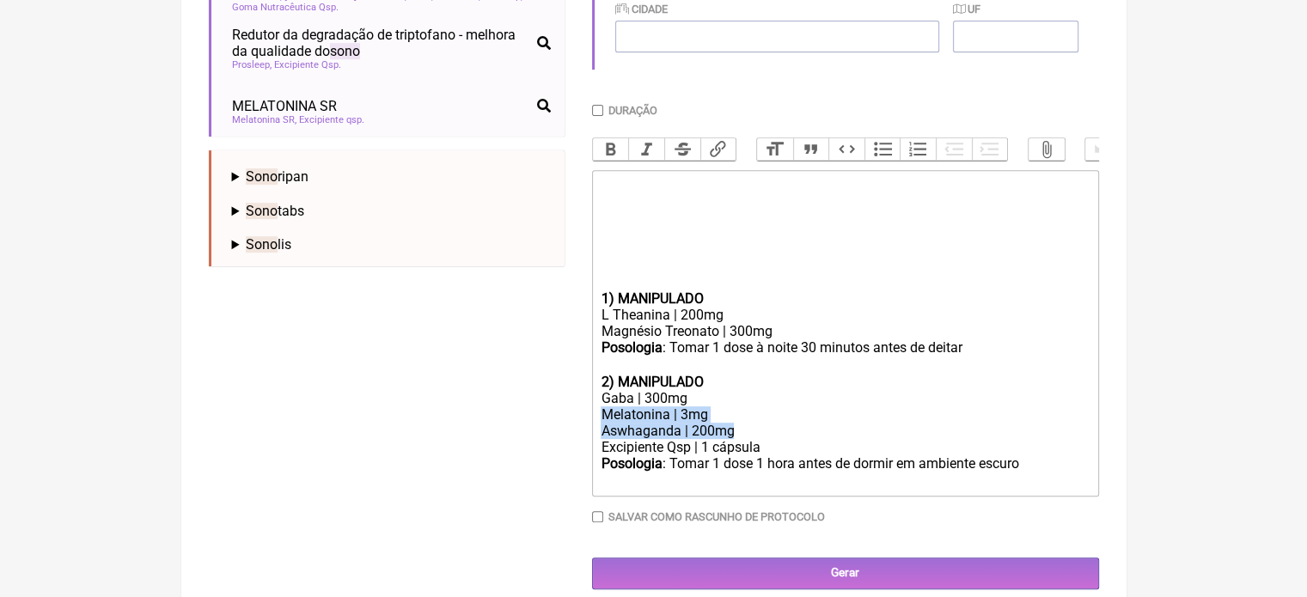
drag, startPoint x: 749, startPoint y: 451, endPoint x: 565, endPoint y: 425, distance: 185.7
click at [565, 425] on form "Buscar SONO Protocolos Formulas Medicamentos Industrializados Suplementos / Cos…" at bounding box center [654, 75] width 890 height 1030
copy trix-editor "Melatonina | 3mg Aswhaganda | 200mg"
click at [786, 339] on div "Magnésio Treonato | 300mg" at bounding box center [845, 331] width 488 height 16
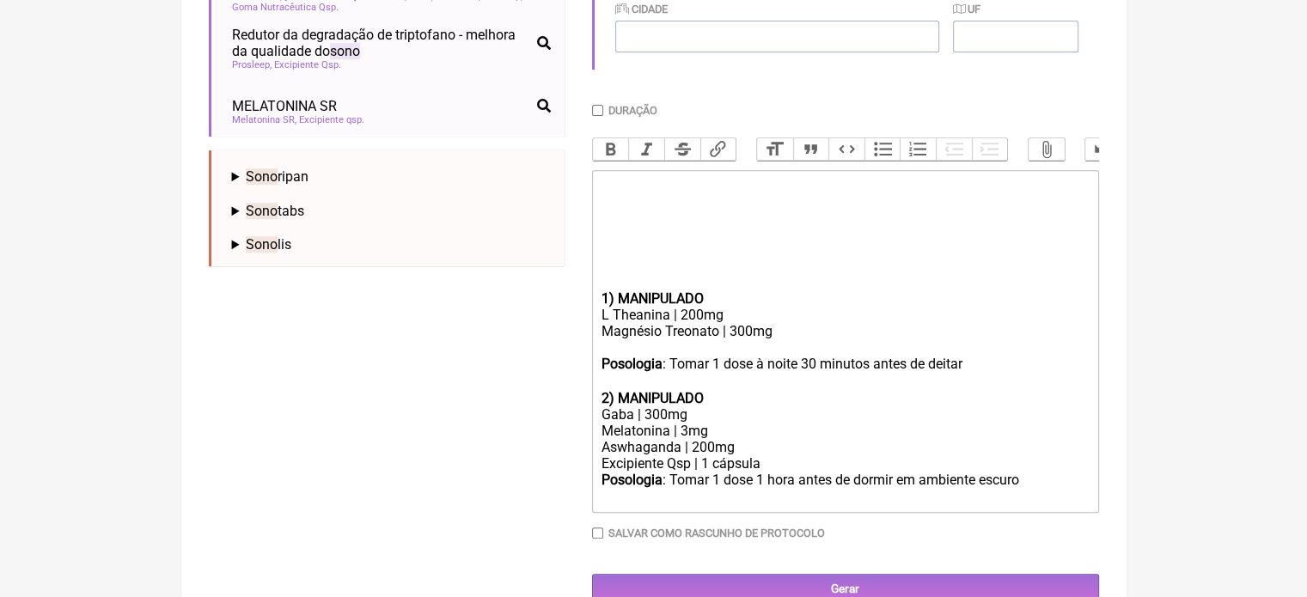
paste trix-editor "Melatonina | 3mg</div><div>Aswhaganda | 200mg"
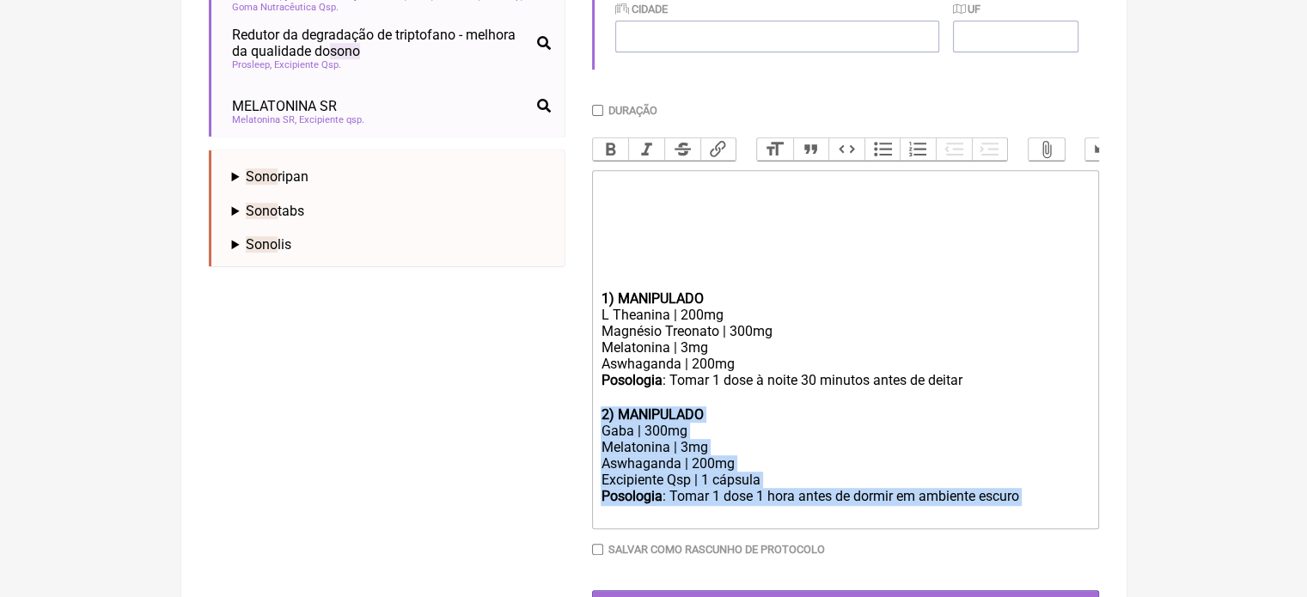
drag, startPoint x: 1046, startPoint y: 522, endPoint x: 570, endPoint y: 425, distance: 485.7
click at [570, 425] on form "Buscar SONO Protocolos Formulas Medicamentos Industrializados Suplementos / Cos…" at bounding box center [654, 91] width 890 height 1062
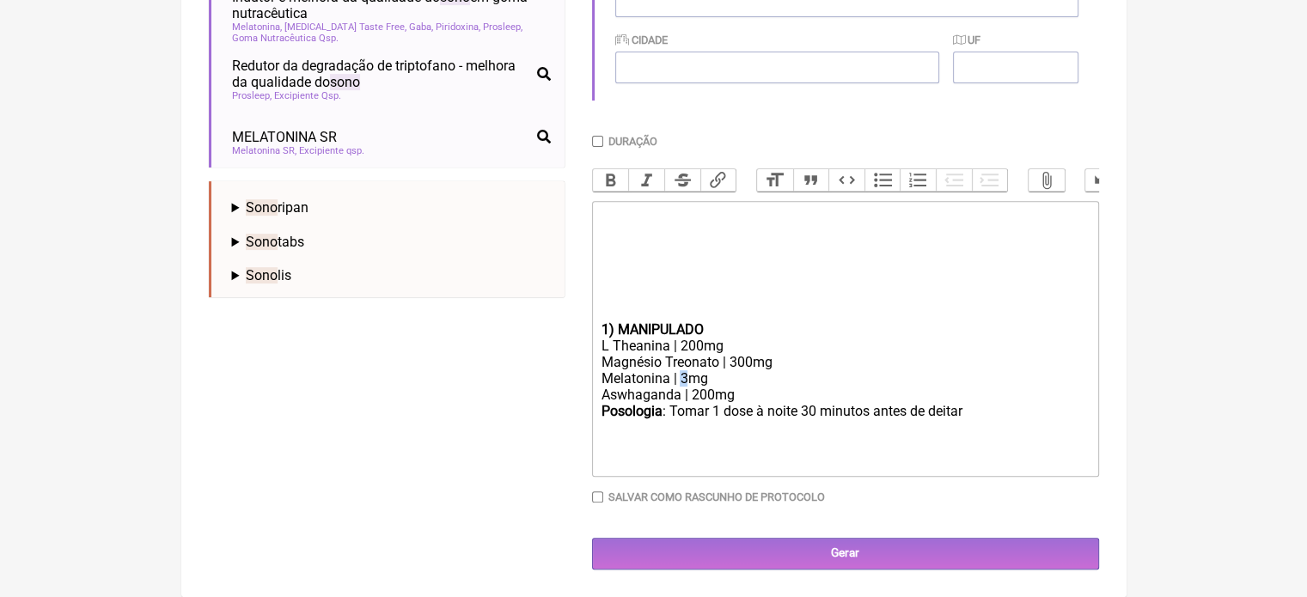
click at [681, 377] on div "Magnésio Treonato | 300mg Melatonina | 3mg" at bounding box center [845, 370] width 488 height 33
type trix-editor "<div><strong><br><br></strong><br><br><br><br><br></div><div><strong>1) MANIPUL…"
click at [596, 136] on input "Duração" at bounding box center [597, 141] width 11 height 11
checkbox input "true"
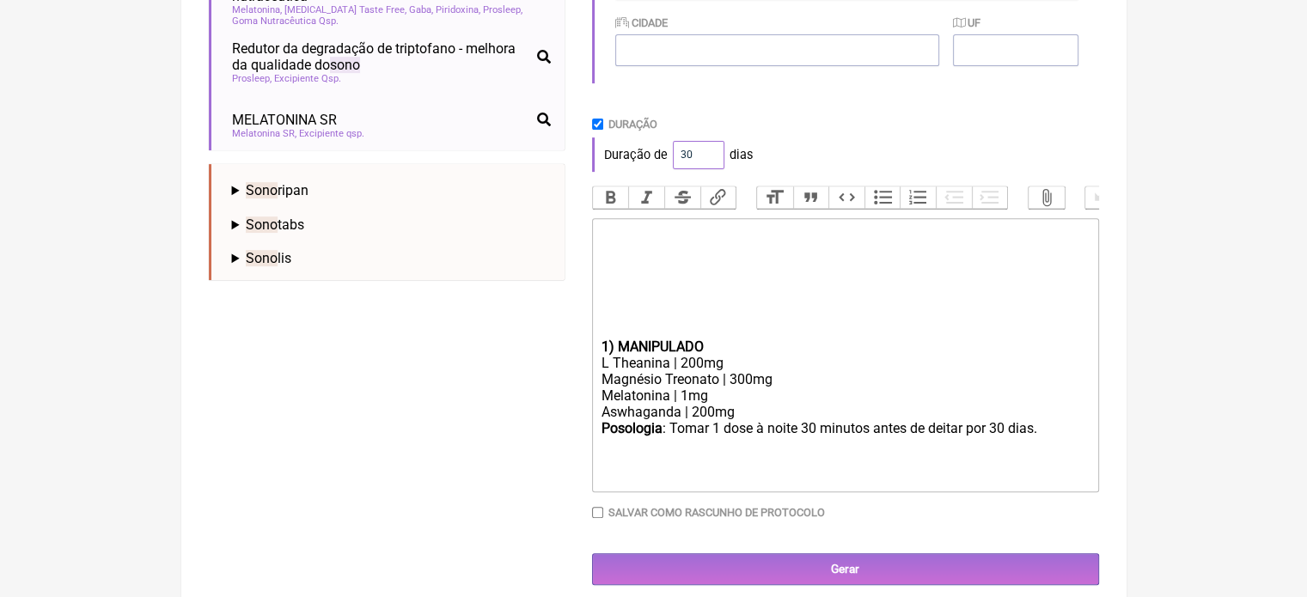
drag, startPoint x: 694, startPoint y: 153, endPoint x: 650, endPoint y: 159, distance: 45.1
click at [650, 159] on div "Duração de 30 dias" at bounding box center [845, 155] width 507 height 34
type input "60"
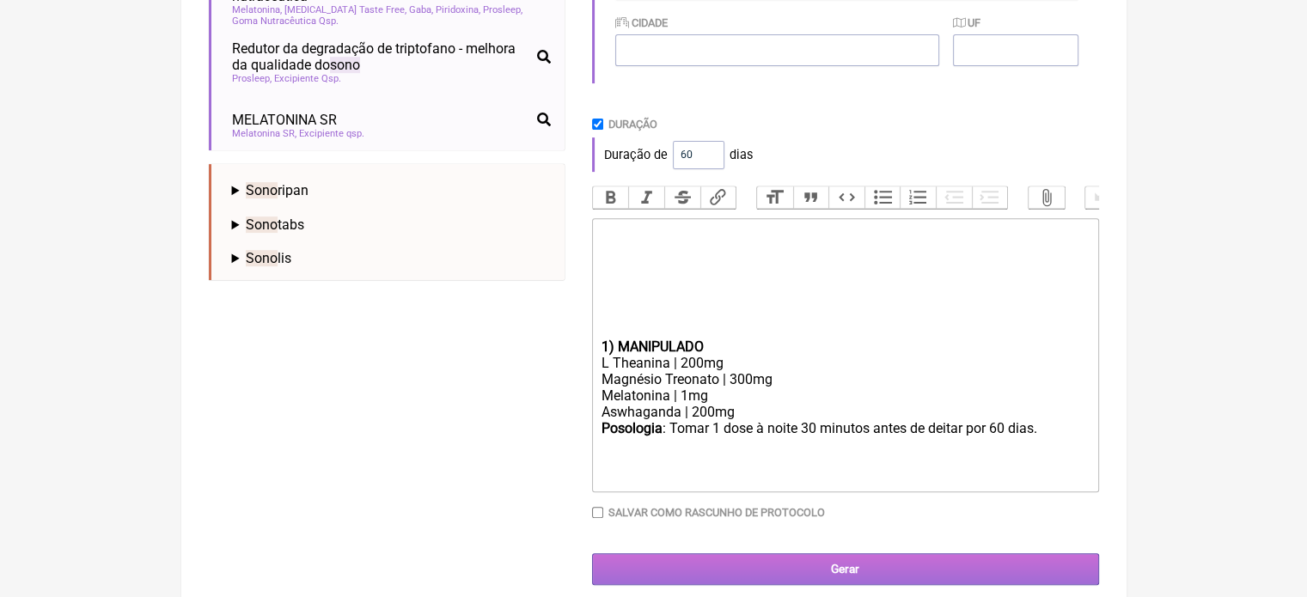
click at [848, 585] on input "Gerar" at bounding box center [845, 569] width 507 height 32
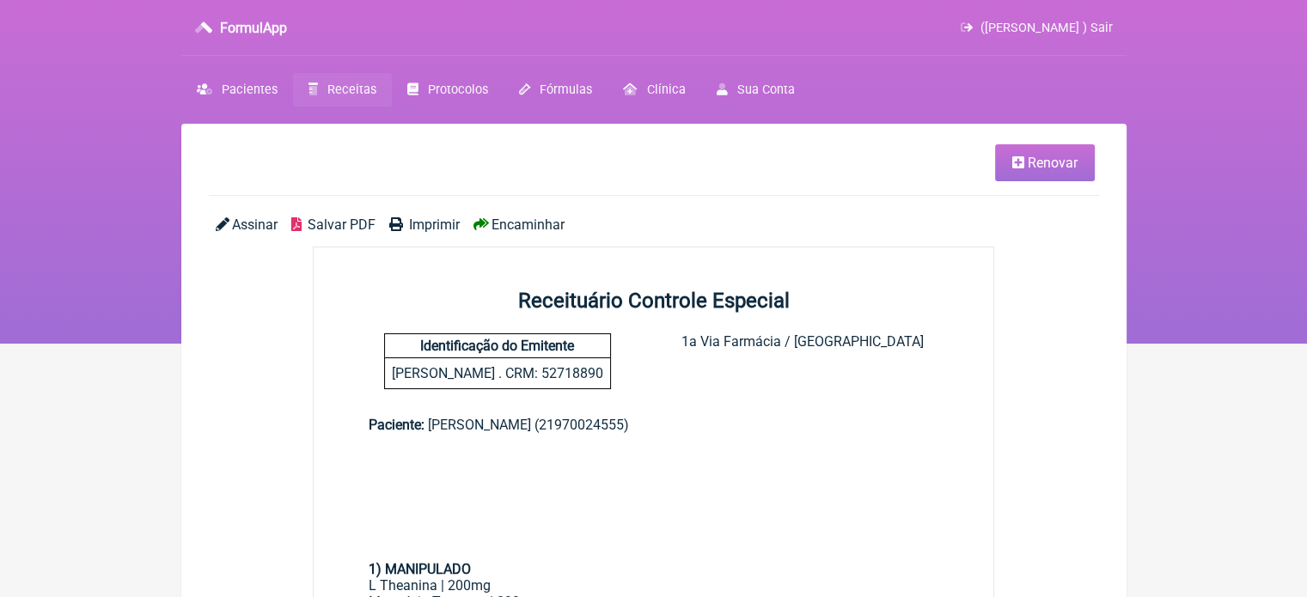
click at [431, 223] on span "Imprimir" at bounding box center [434, 225] width 51 height 16
